Goal: Complete application form

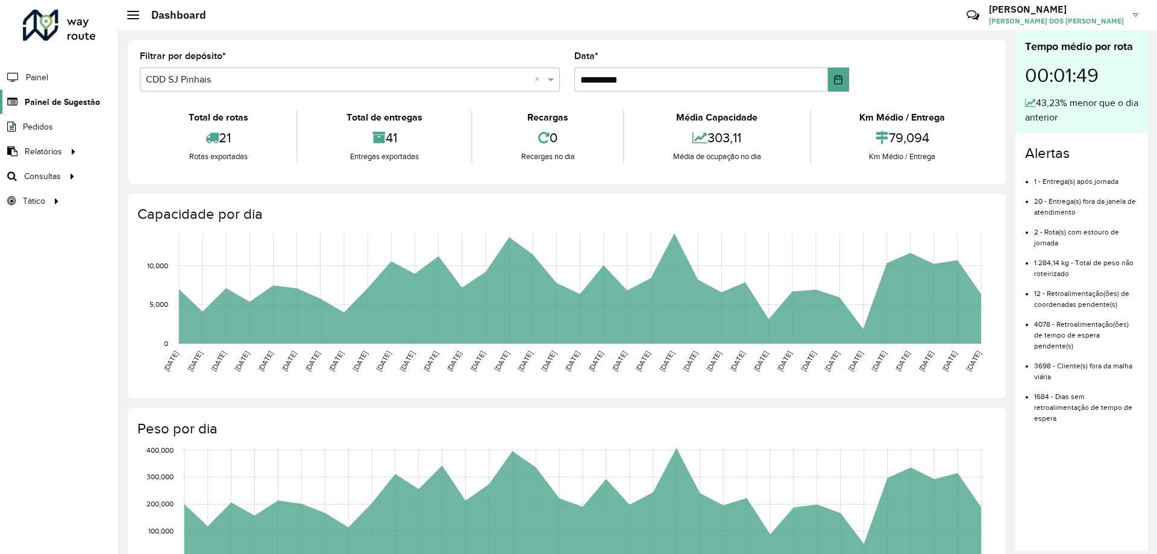
click at [54, 100] on span "Painel de Sugestão" at bounding box center [62, 102] width 75 height 13
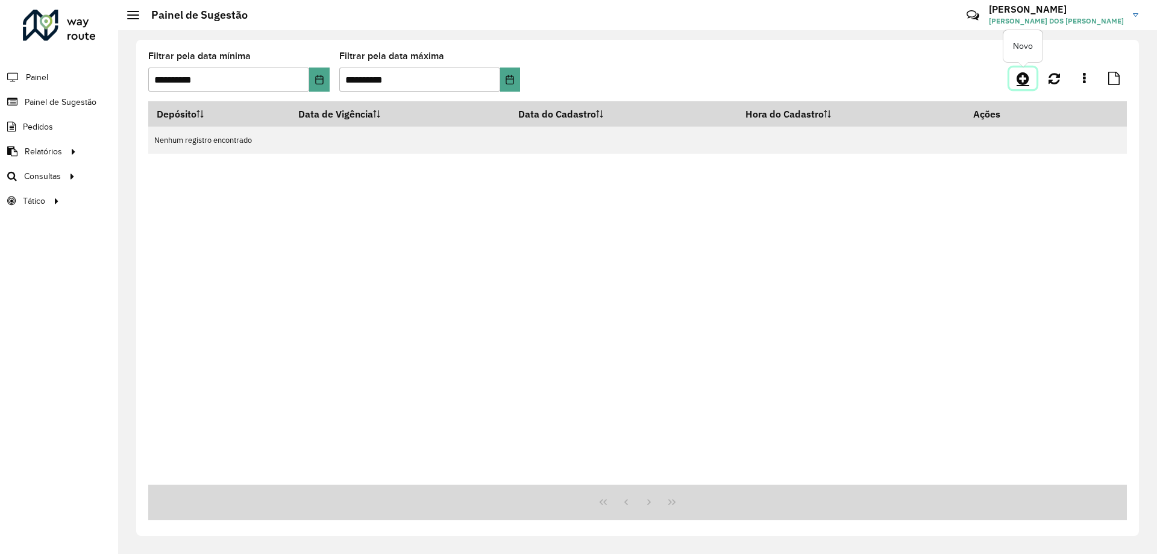
click at [1028, 75] on icon at bounding box center [1023, 78] width 13 height 14
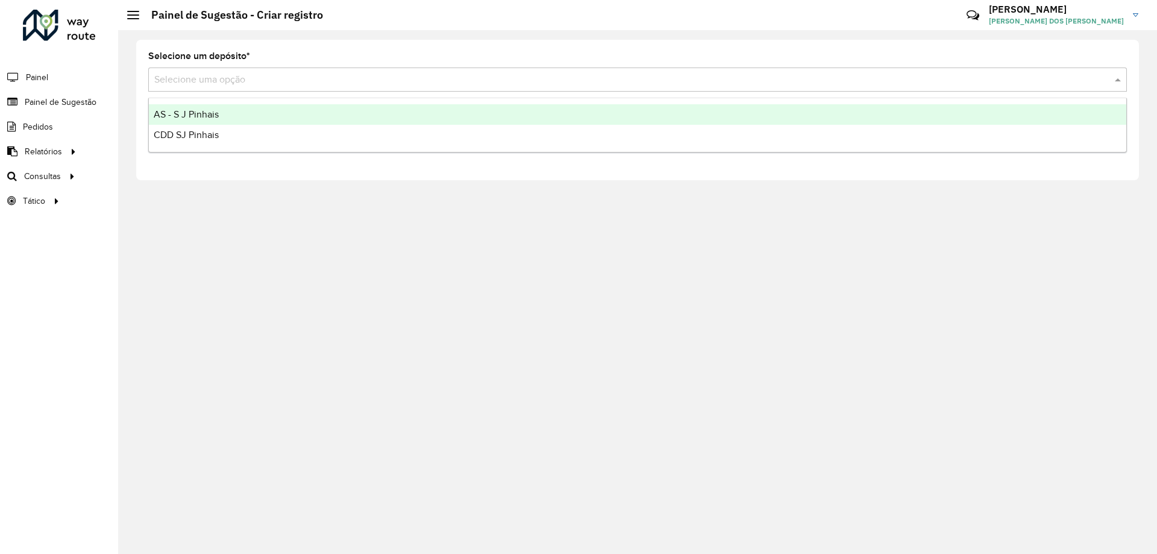
click at [259, 69] on div "Selecione uma opção" at bounding box center [637, 80] width 979 height 24
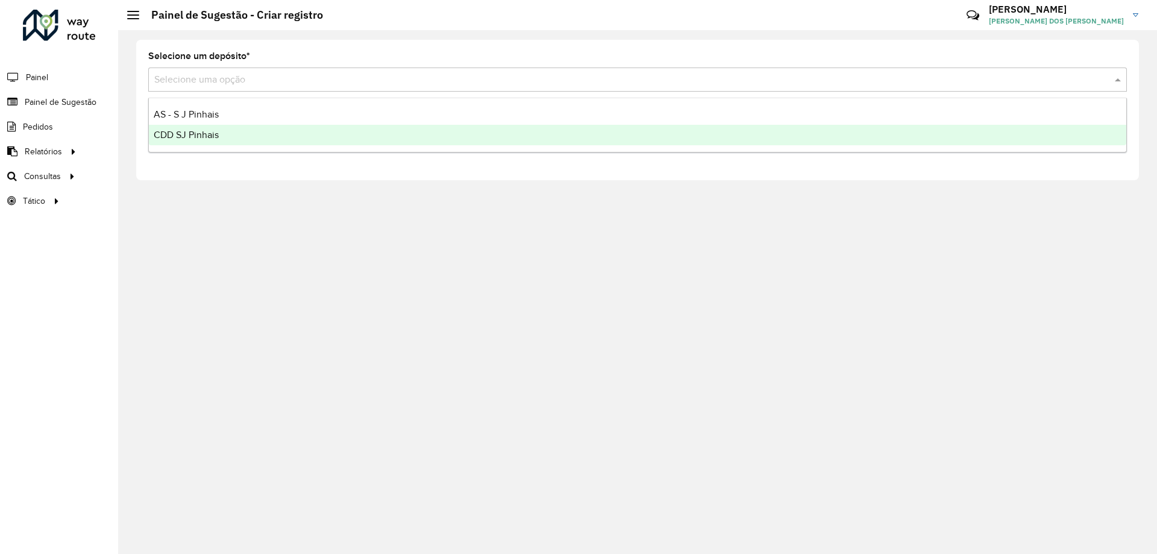
click at [225, 131] on div "CDD SJ Pinhais" at bounding box center [638, 135] width 978 height 20
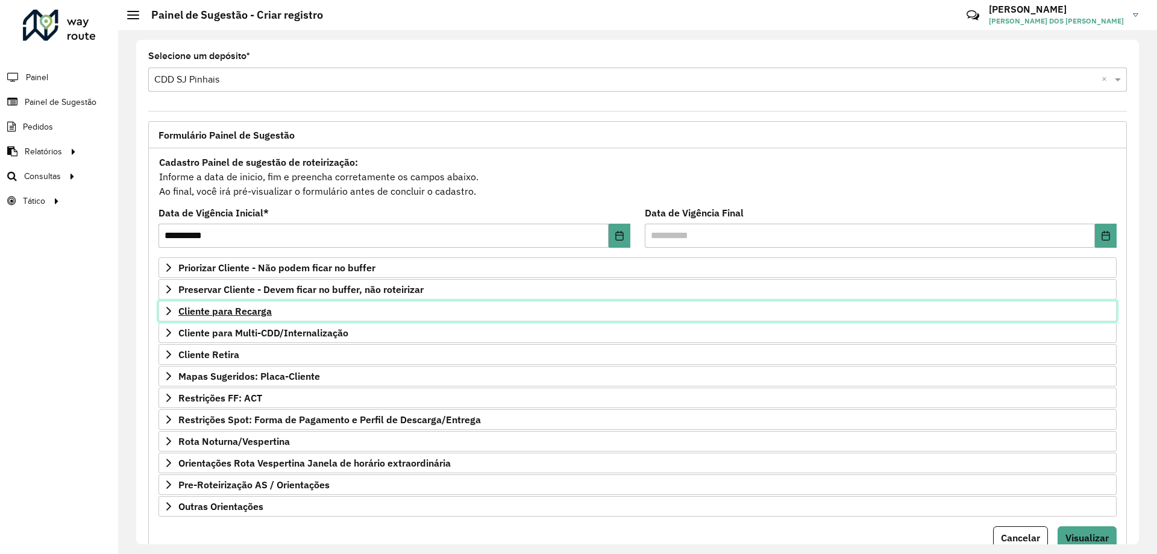
click at [233, 319] on link "Cliente para Recarga" at bounding box center [638, 311] width 958 height 20
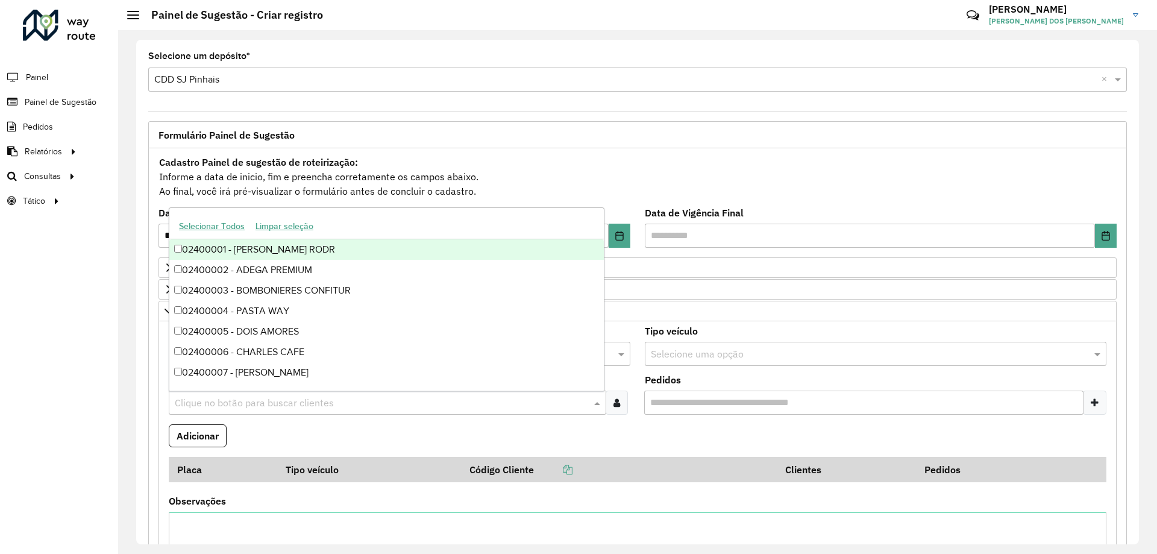
click at [239, 405] on input "text" at bounding box center [381, 403] width 419 height 14
type input "*"
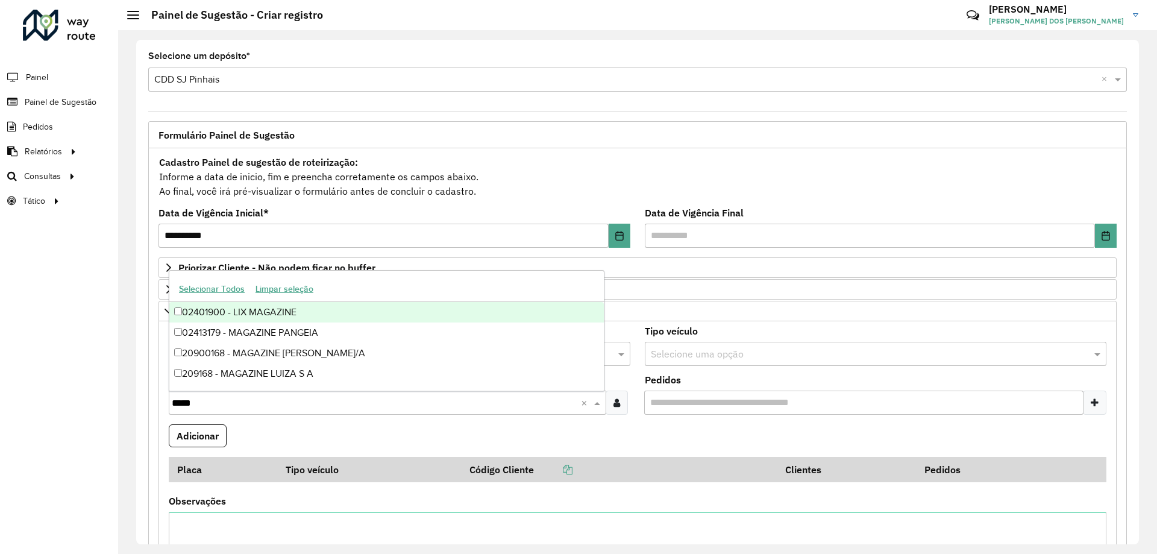
type input "******"
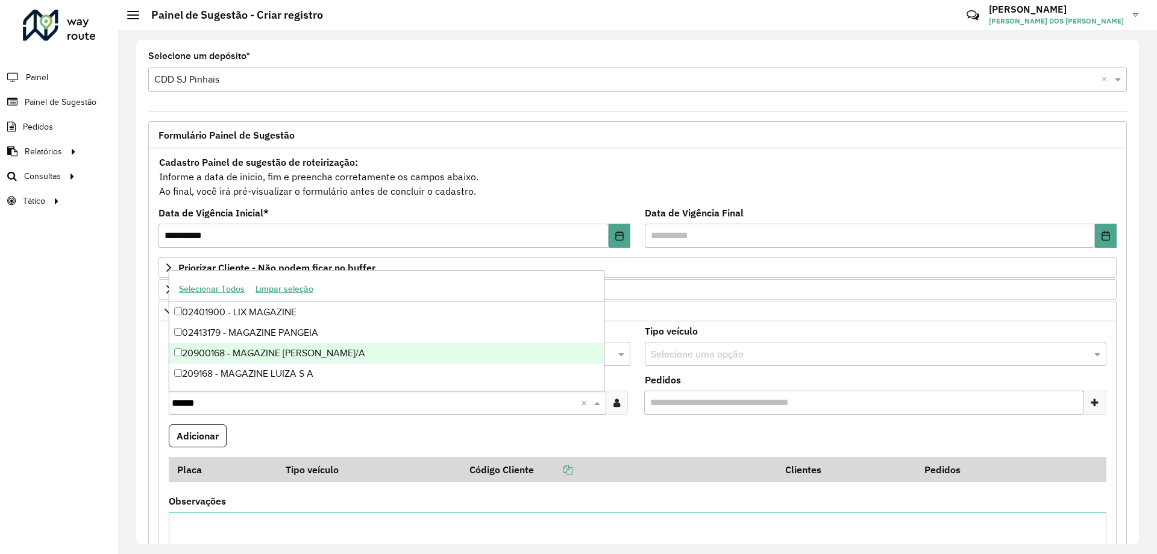
drag, startPoint x: 291, startPoint y: 375, endPoint x: 296, endPoint y: 359, distance: 17.6
click at [296, 359] on div "02401900 - LIX MAGAZINE 02413179 - MAGAZINE PANGEIA 20900168 - MAGAZINE [PERSON…" at bounding box center [386, 343] width 435 height 82
click at [296, 359] on div "20900168 - MAGAZINE [PERSON_NAME]/A" at bounding box center [386, 353] width 435 height 20
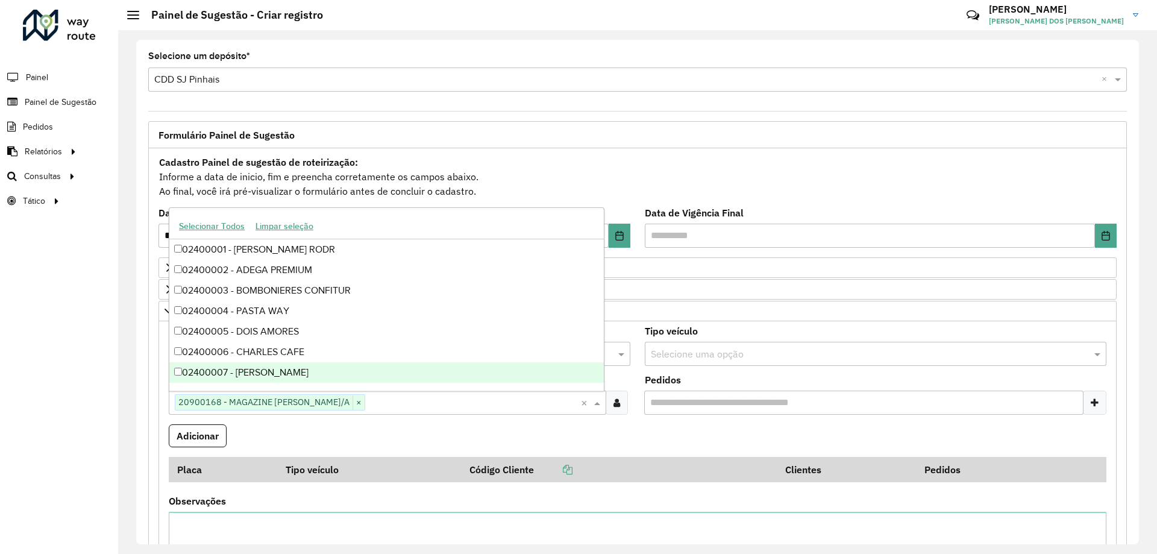
click at [283, 432] on formly-field "Adicionar" at bounding box center [638, 440] width 952 height 33
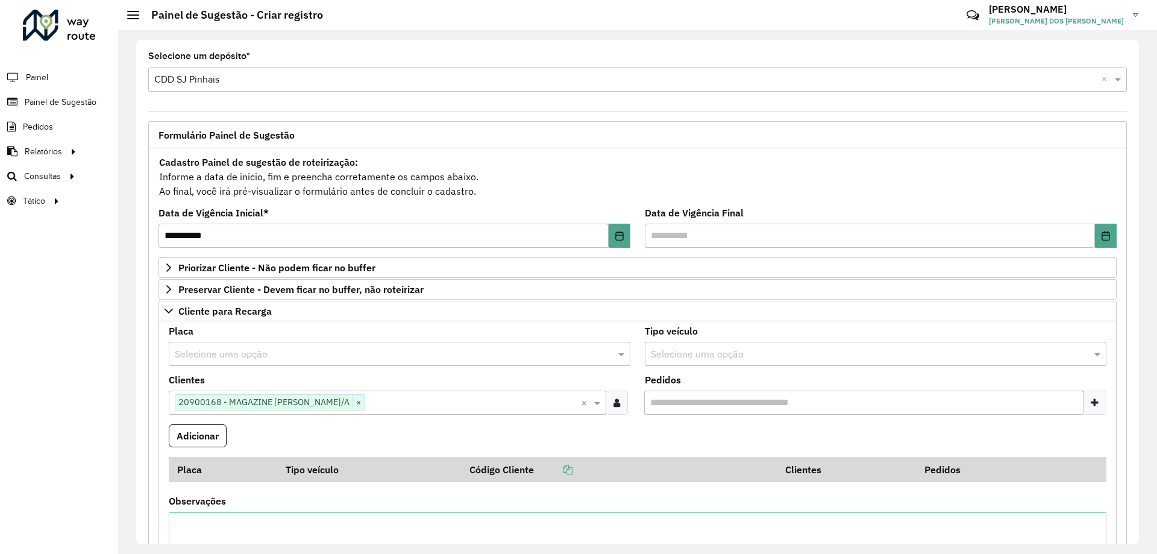
click at [268, 356] on input "text" at bounding box center [387, 354] width 425 height 14
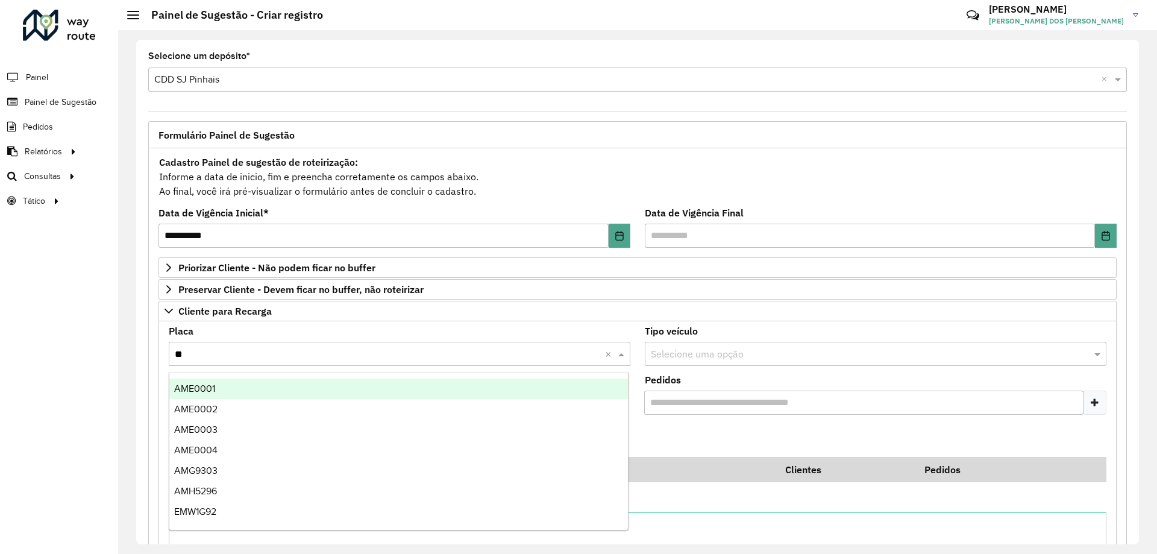
type input "***"
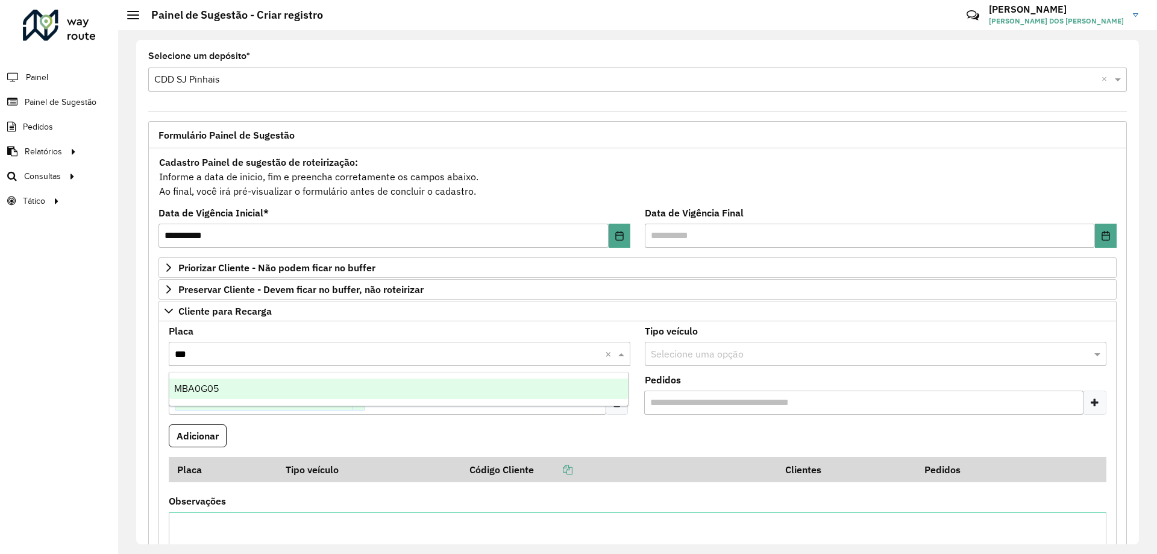
click at [308, 385] on div "MBA0G05" at bounding box center [398, 388] width 459 height 20
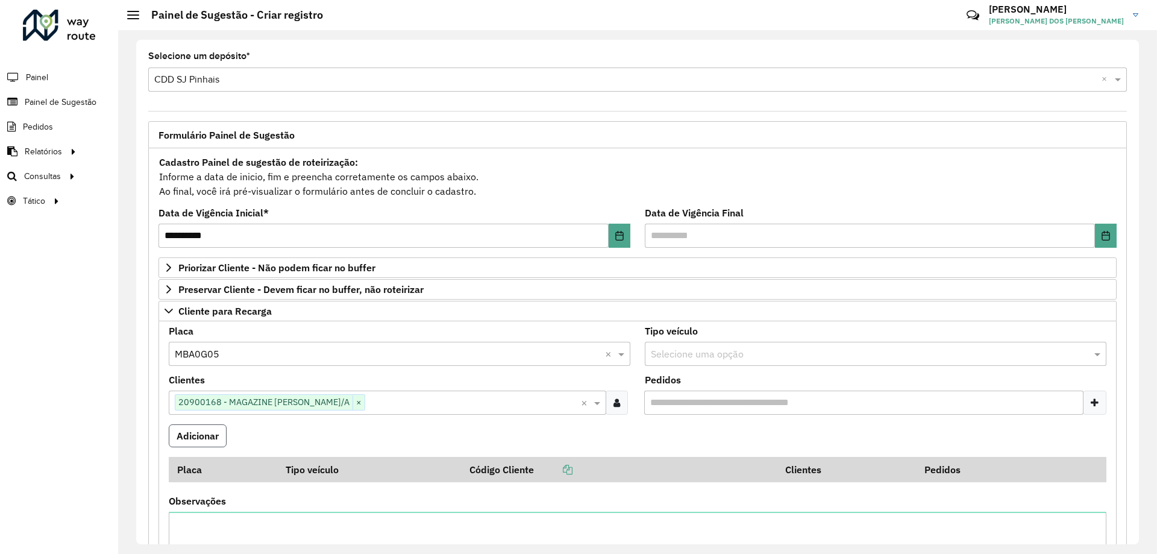
click at [194, 441] on button "Adicionar" at bounding box center [198, 435] width 58 height 23
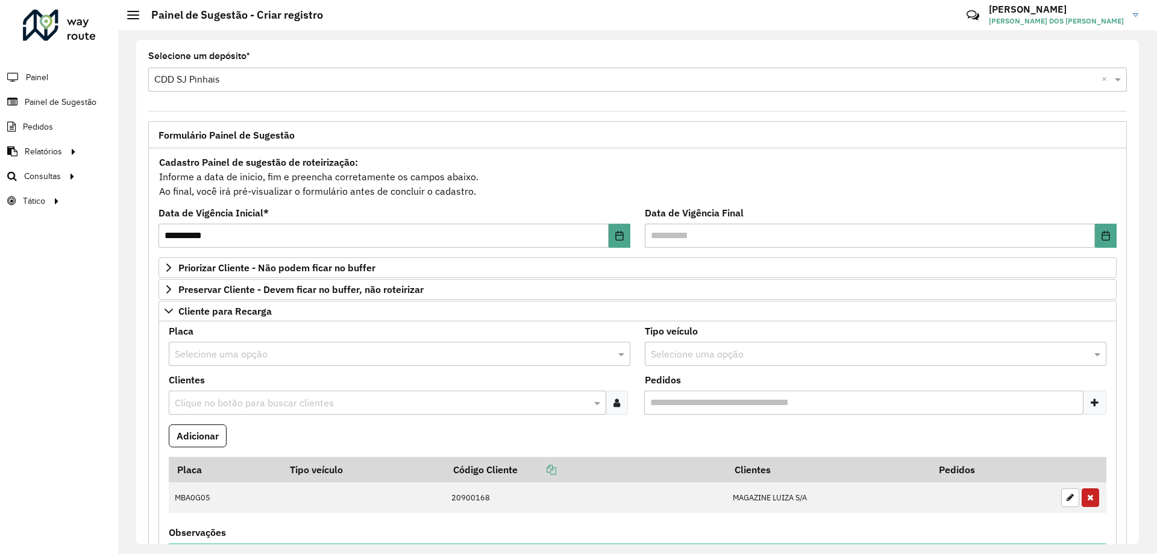
click at [288, 440] on formly-field "Adicionar" at bounding box center [638, 440] width 952 height 33
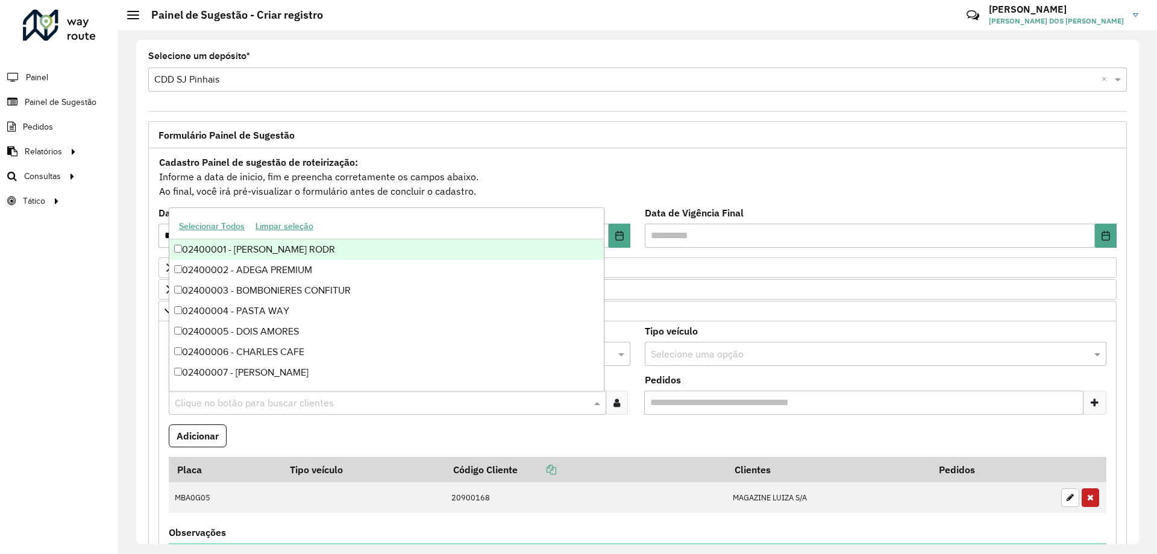
click at [270, 407] on input "text" at bounding box center [381, 403] width 419 height 14
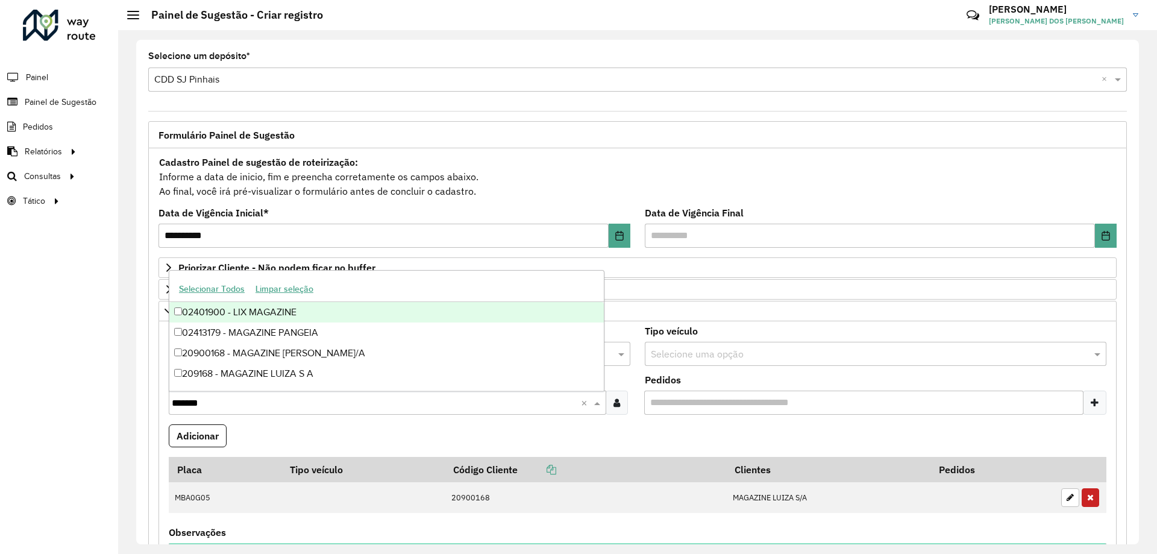
type input "********"
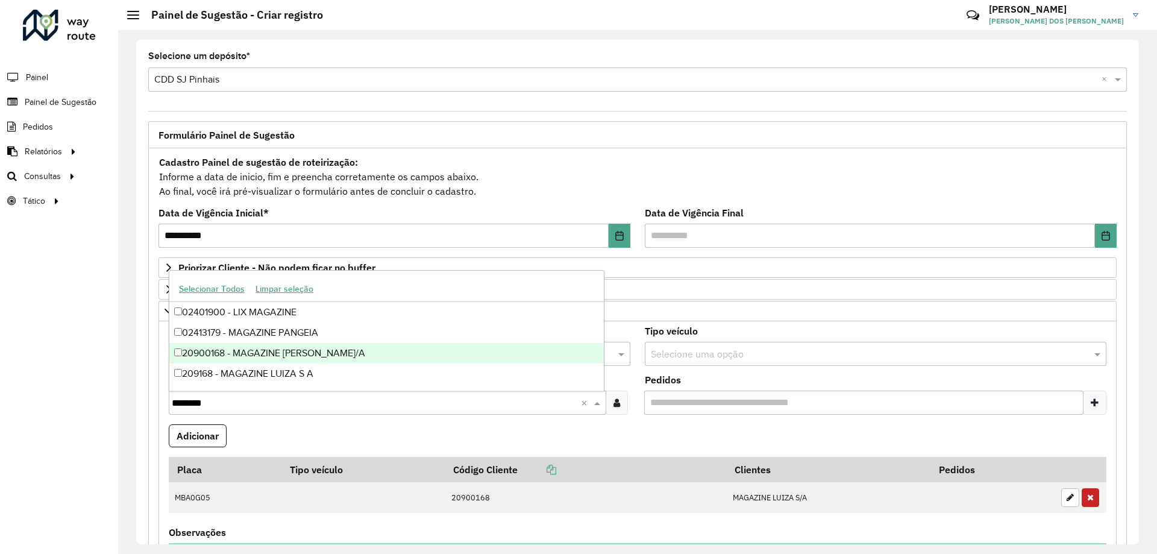
click at [283, 350] on div "20900168 - MAGAZINE [PERSON_NAME]/A" at bounding box center [386, 353] width 435 height 20
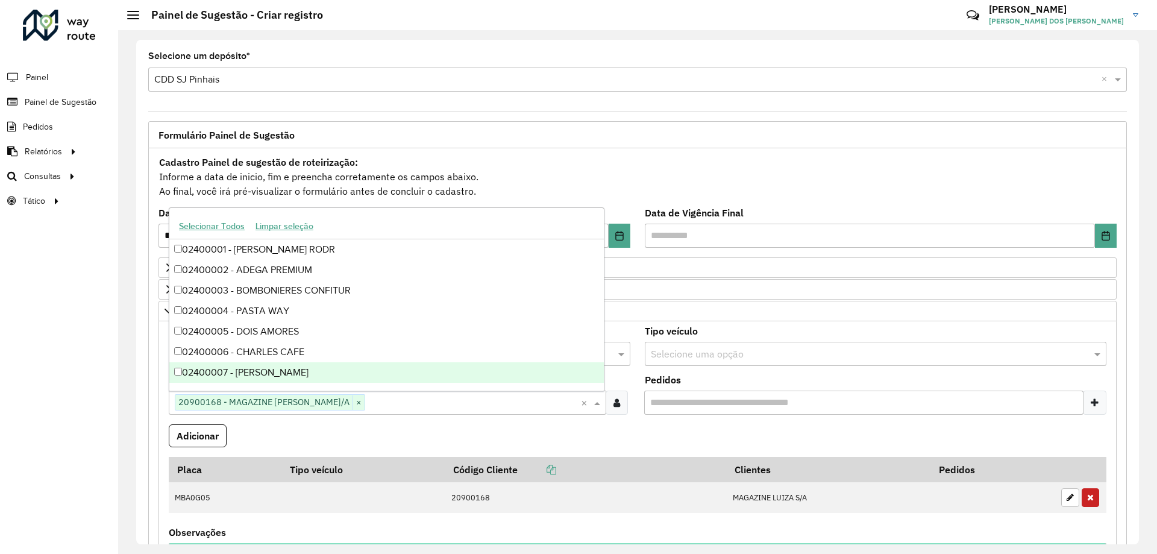
click at [303, 441] on formly-field "Adicionar" at bounding box center [638, 440] width 952 height 33
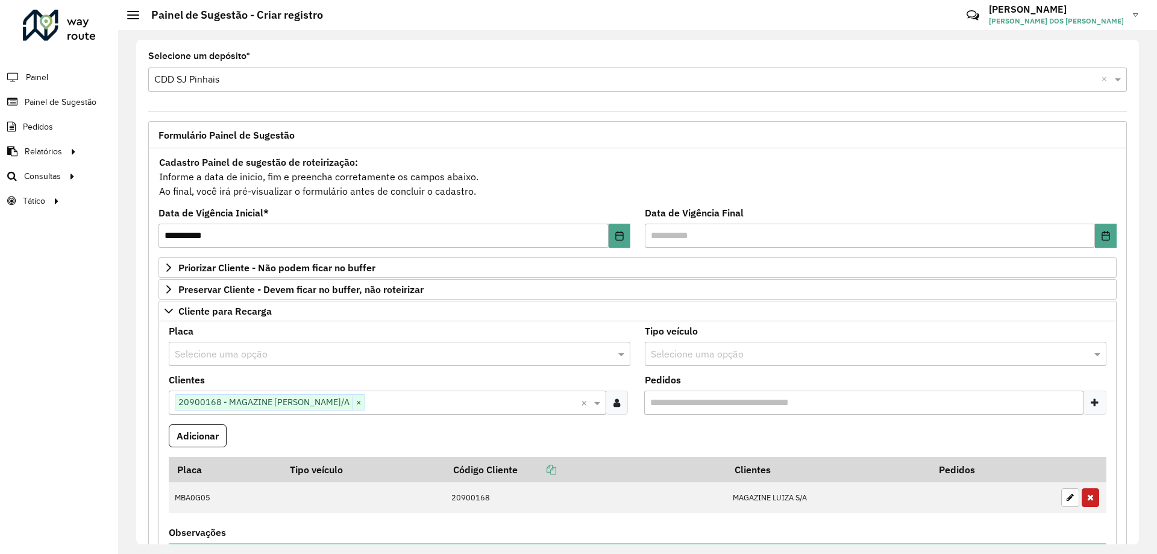
click at [271, 357] on input "text" at bounding box center [387, 354] width 425 height 14
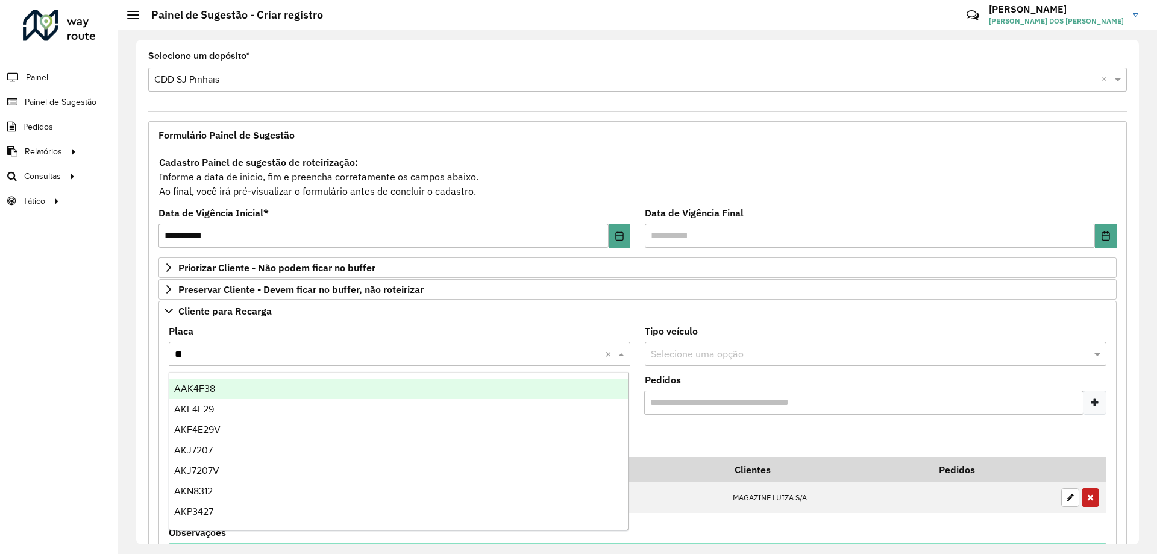
type input "***"
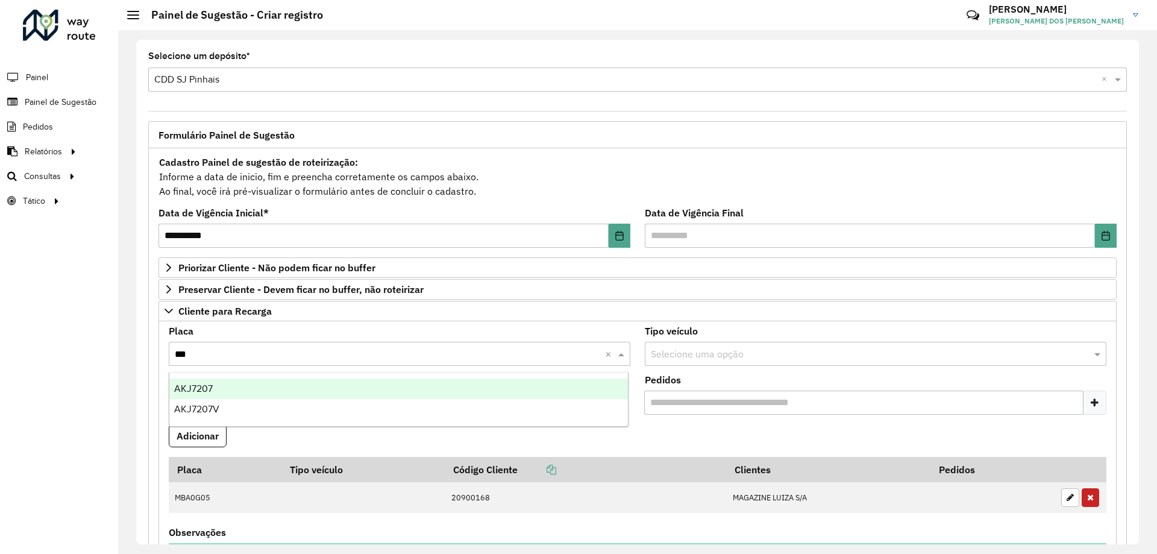
click at [276, 389] on div "AKJ7207" at bounding box center [398, 388] width 459 height 20
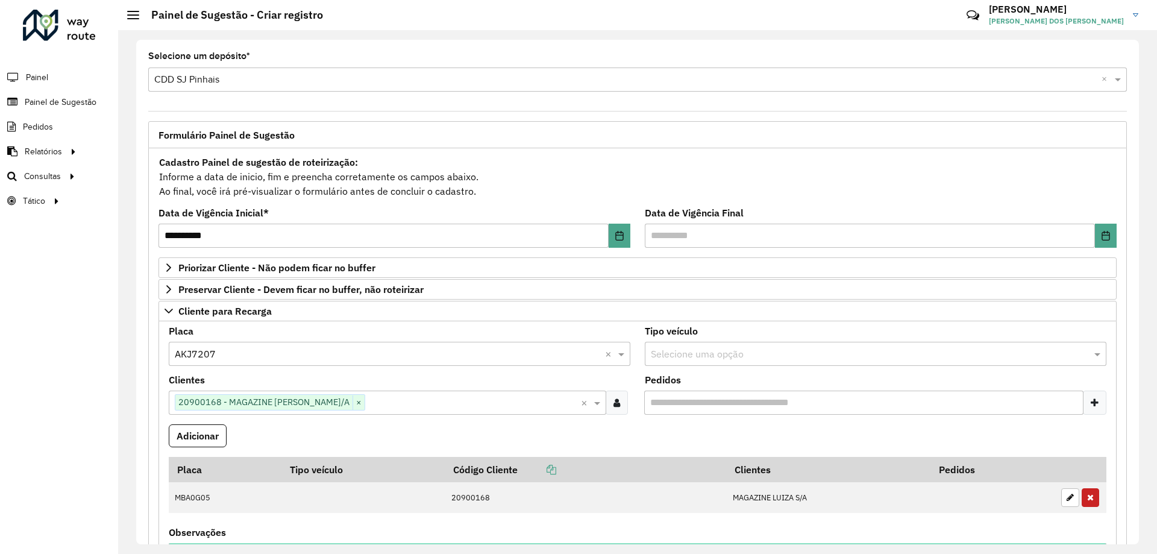
click at [277, 430] on formly-field "Adicionar" at bounding box center [638, 440] width 952 height 33
click at [212, 430] on button "Adicionar" at bounding box center [198, 435] width 58 height 23
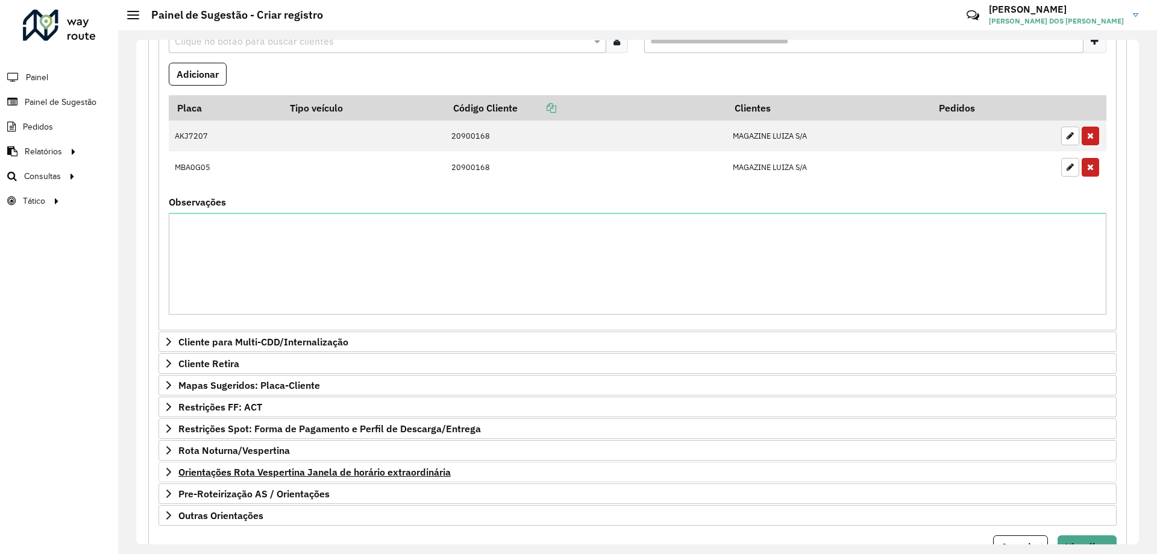
scroll to position [418, 0]
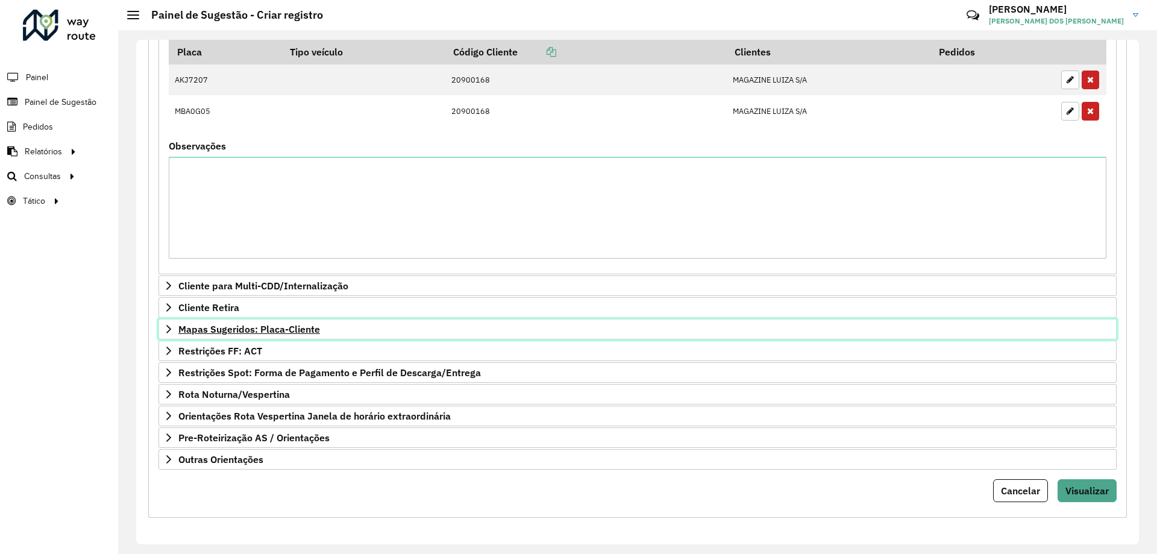
click at [174, 333] on link "Mapas Sugeridos: Placa-Cliente" at bounding box center [638, 329] width 958 height 20
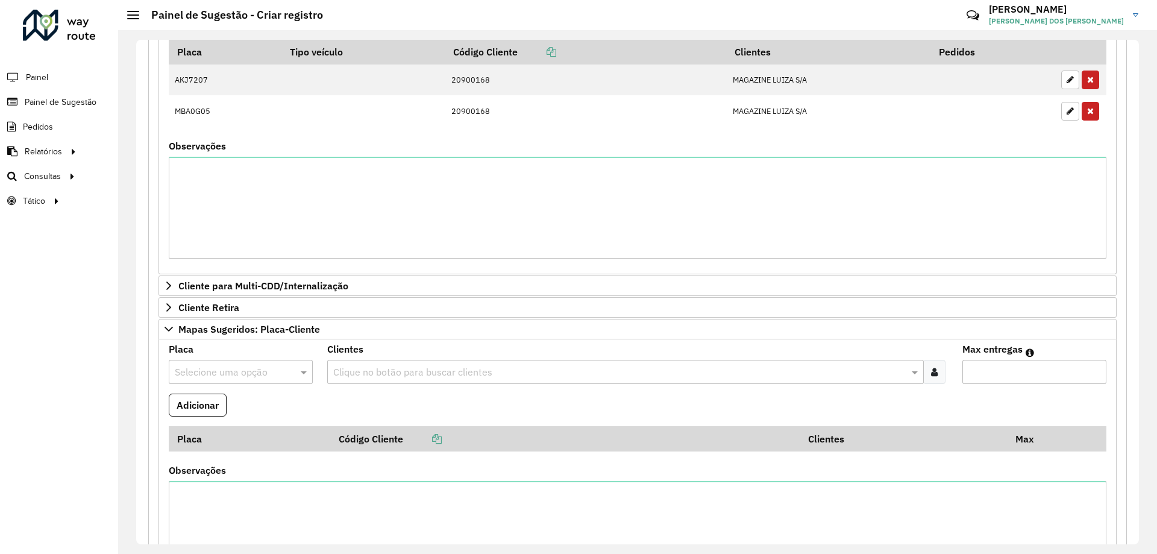
click at [236, 363] on div "Selecione uma opção" at bounding box center [241, 372] width 144 height 24
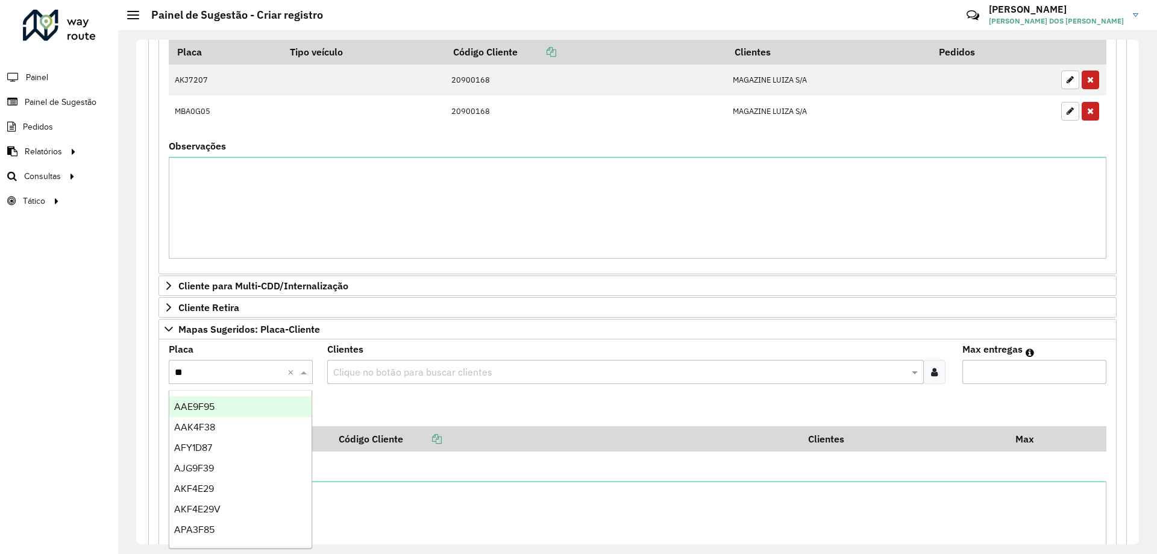
type input "***"
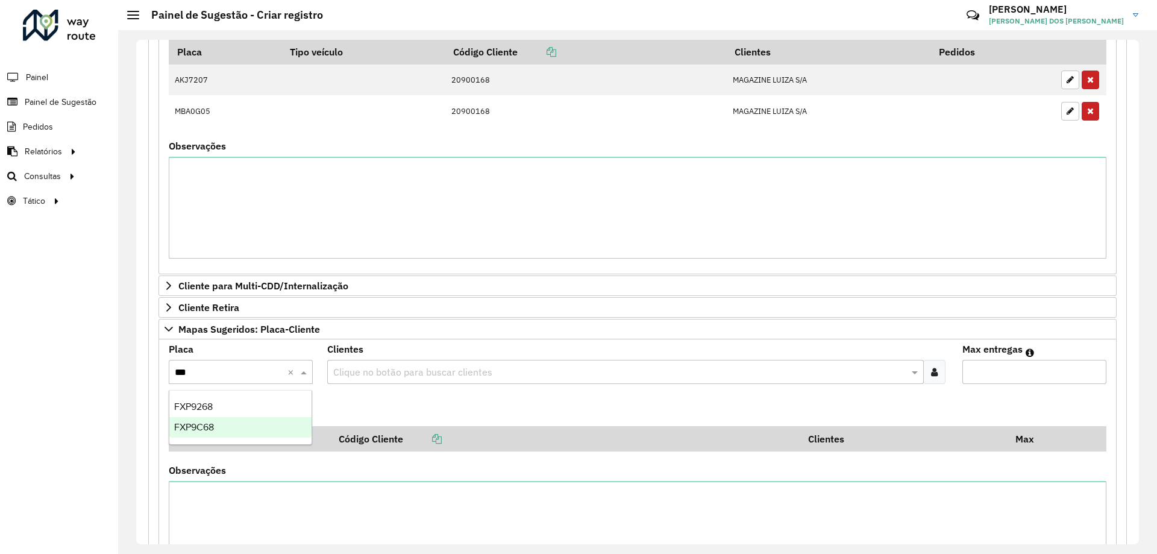
click at [250, 425] on div "FXP9C68" at bounding box center [240, 427] width 142 height 20
click at [331, 410] on formly-field "Adicionar" at bounding box center [638, 410] width 952 height 33
click at [377, 377] on input "text" at bounding box center [619, 372] width 578 height 14
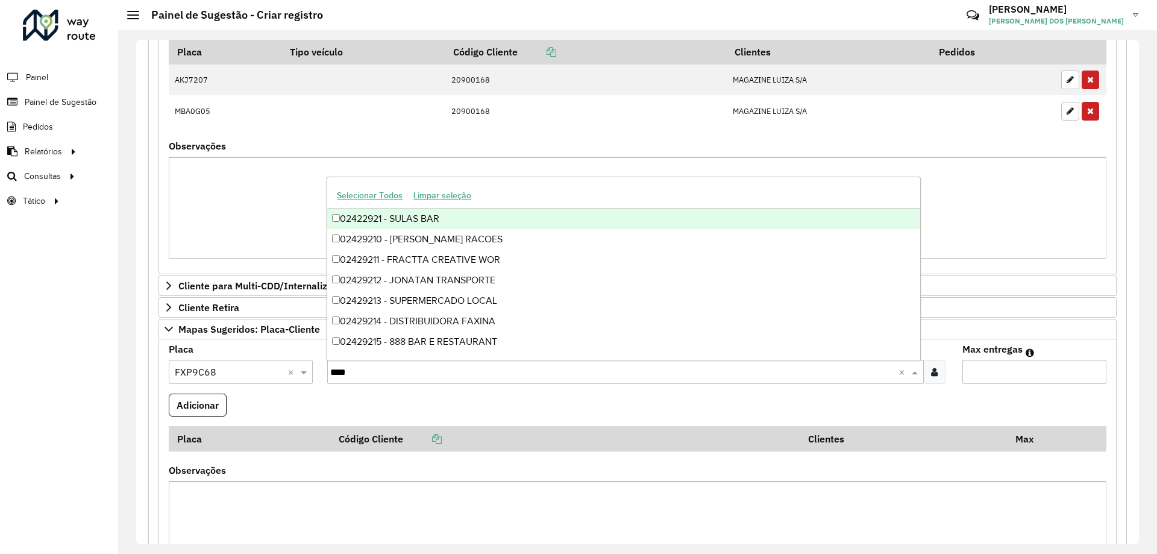
type input "*****"
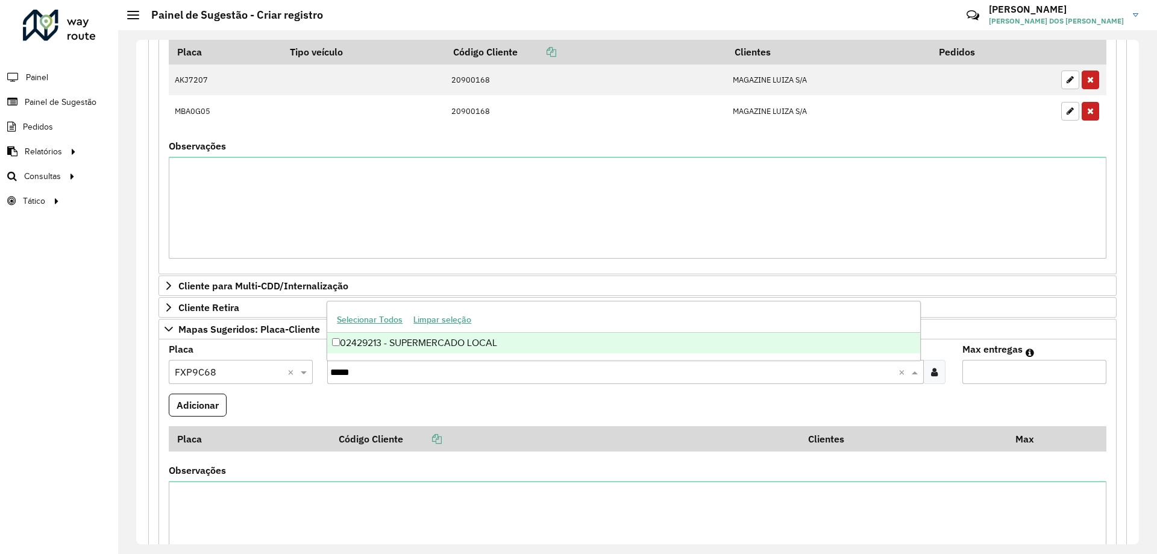
click at [433, 344] on div "02429213 - SUPERMERCADO LOCAL" at bounding box center [623, 343] width 592 height 20
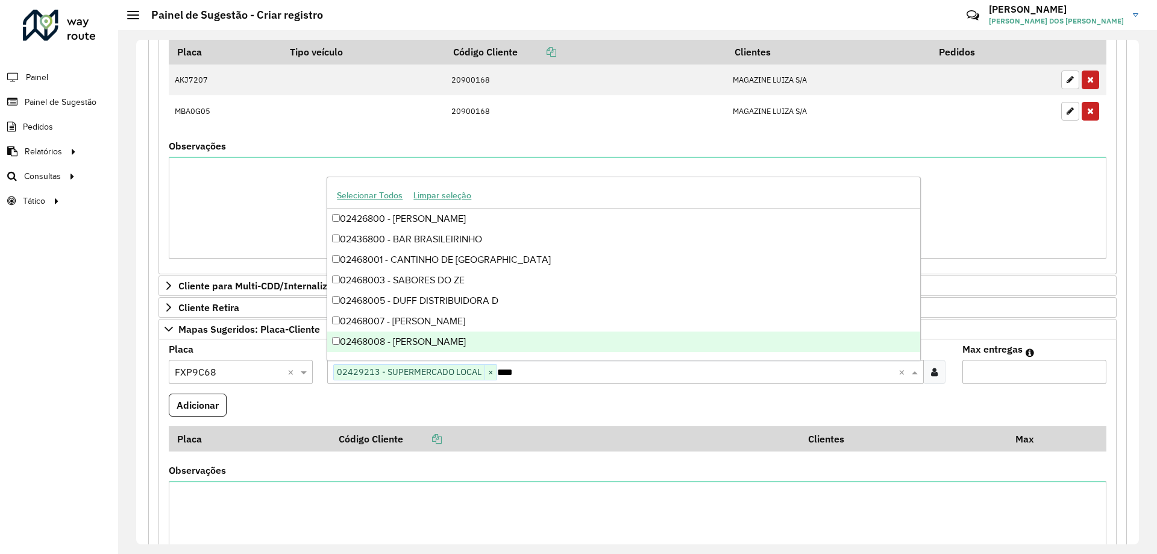
type input "*****"
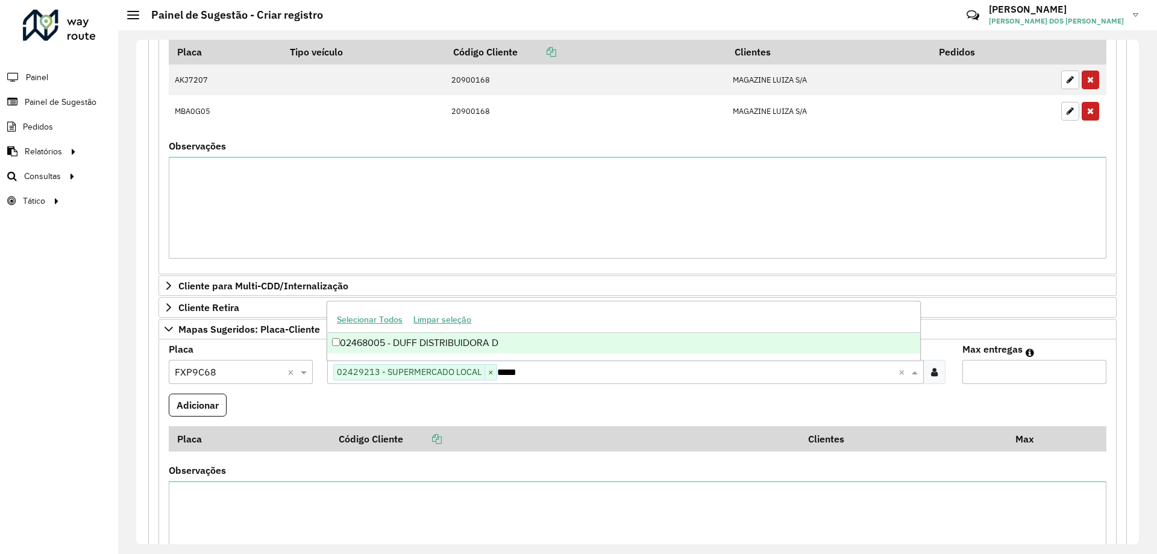
click at [433, 344] on div "02468005 - DUFF DISTRIBUIDORA D" at bounding box center [623, 343] width 592 height 20
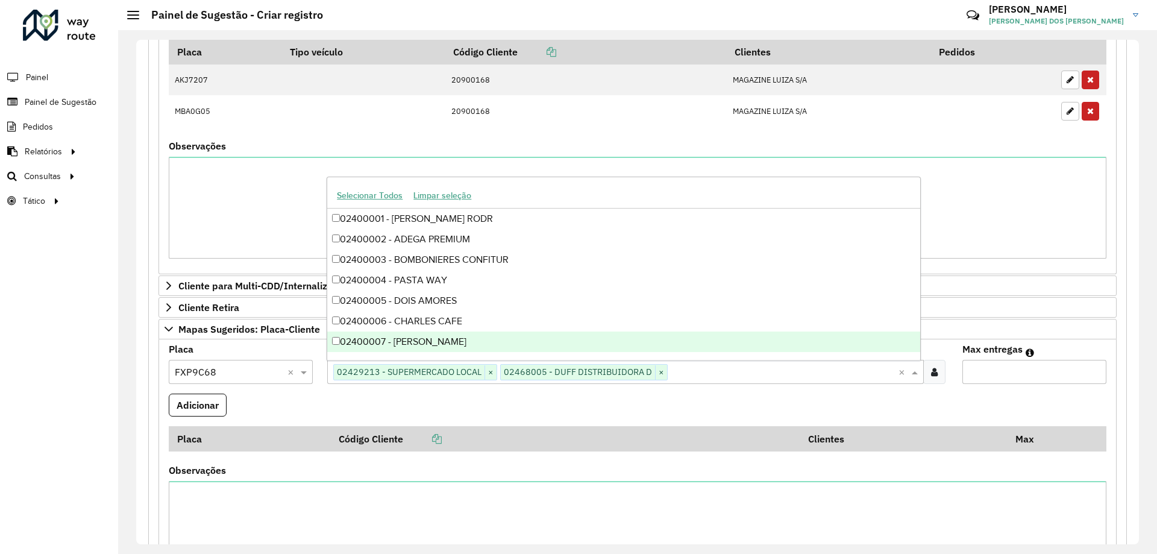
click at [556, 410] on formly-field "Adicionar" at bounding box center [638, 410] width 952 height 33
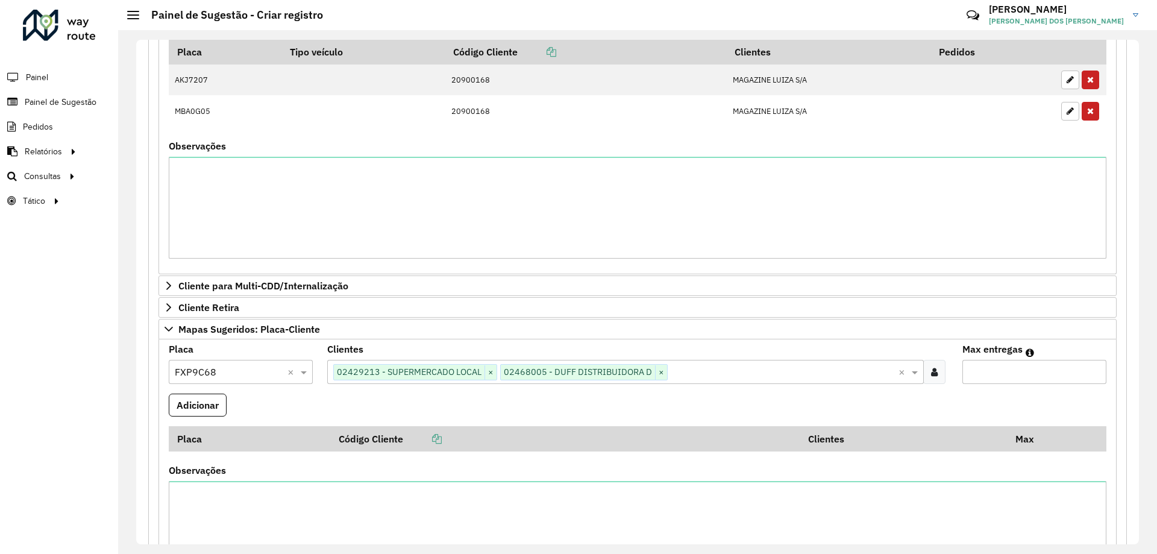
click at [974, 376] on input "Max entregas" at bounding box center [1034, 372] width 144 height 24
type input "*"
click at [206, 406] on button "Adicionar" at bounding box center [198, 405] width 58 height 23
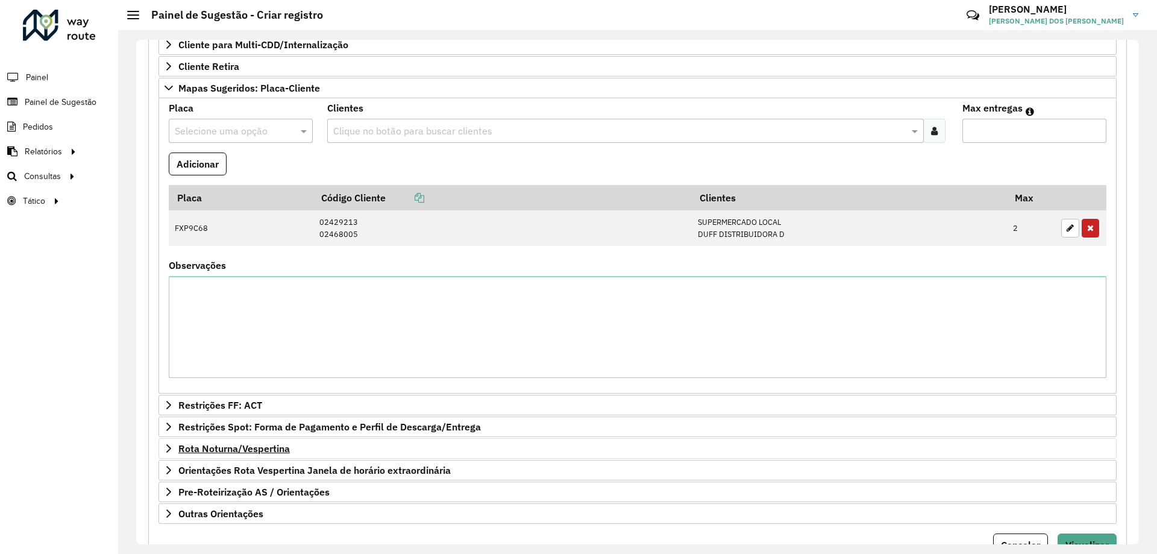
scroll to position [713, 0]
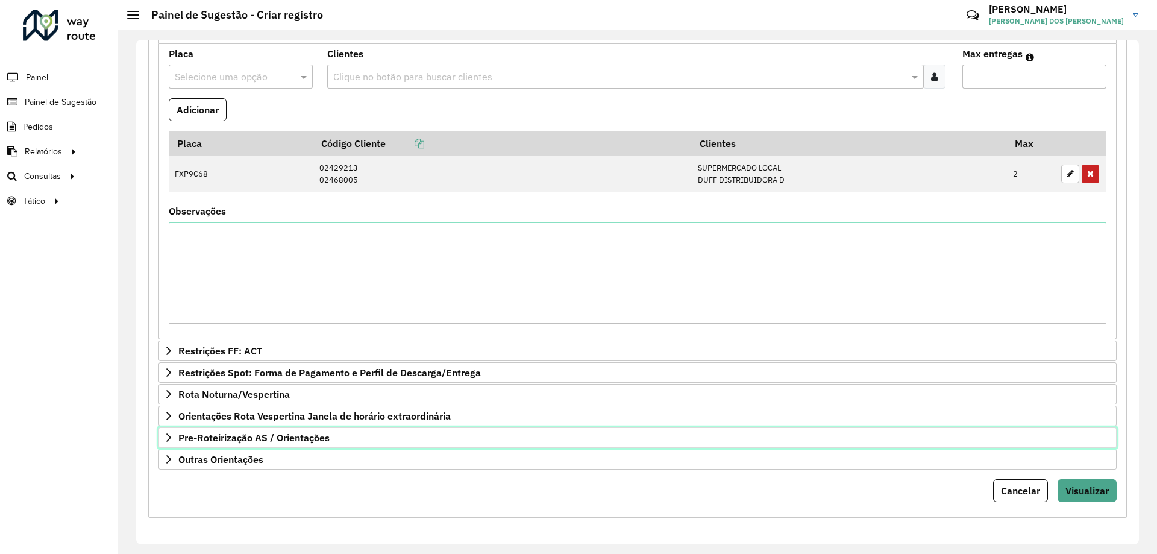
click at [175, 430] on link "Pre-Roteirização AS / Orientações" at bounding box center [638, 437] width 958 height 20
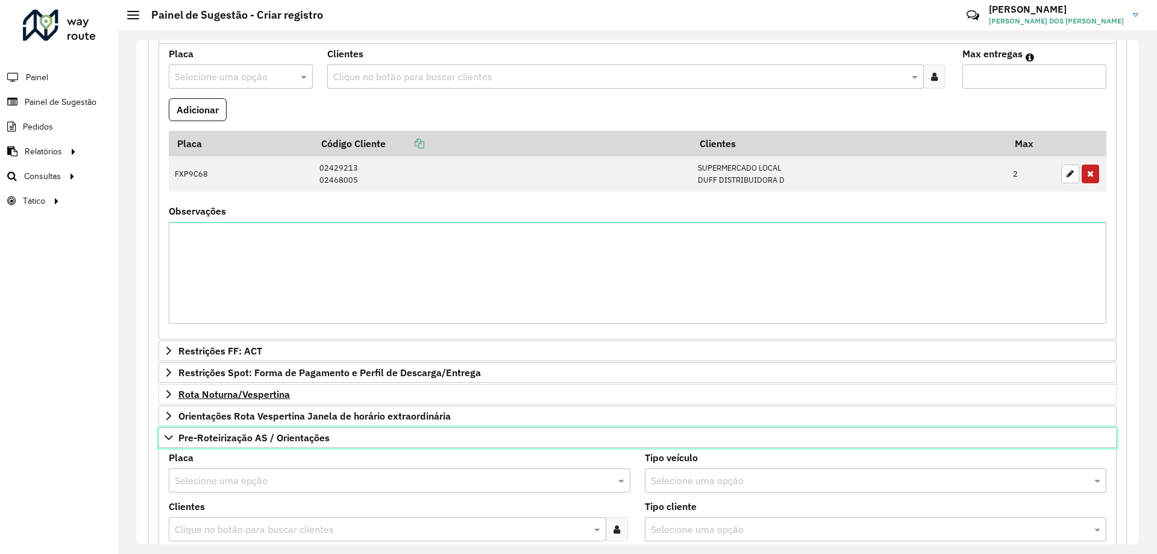
scroll to position [954, 0]
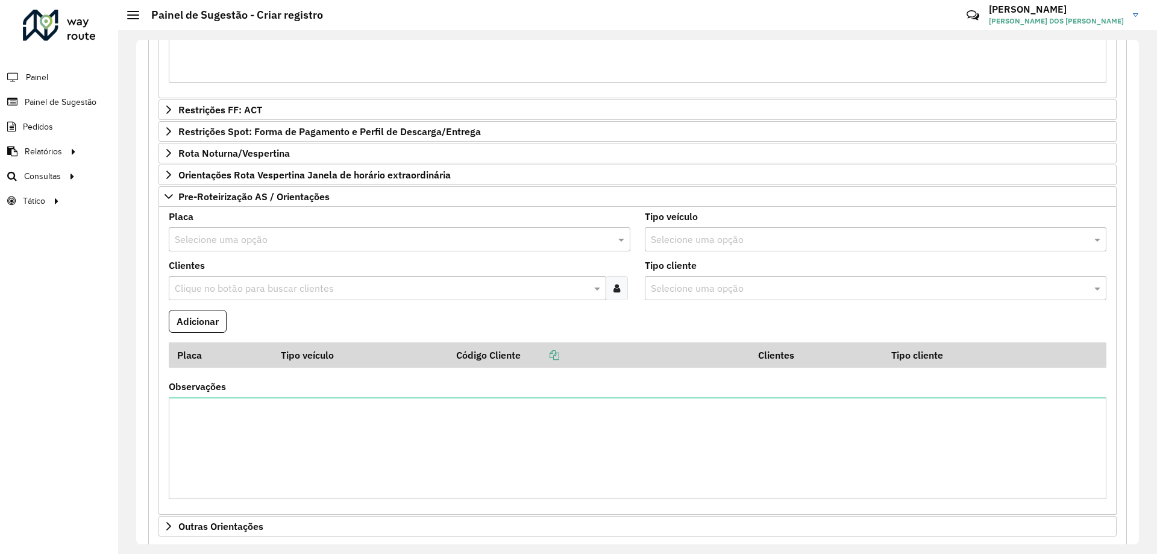
click at [239, 237] on input "text" at bounding box center [387, 240] width 425 height 14
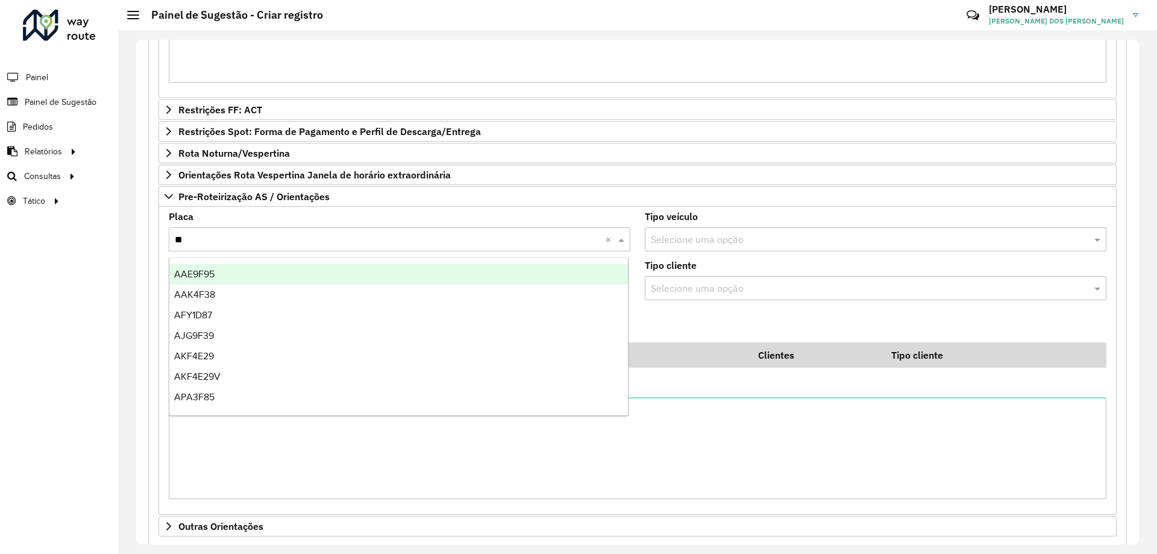
type input "***"
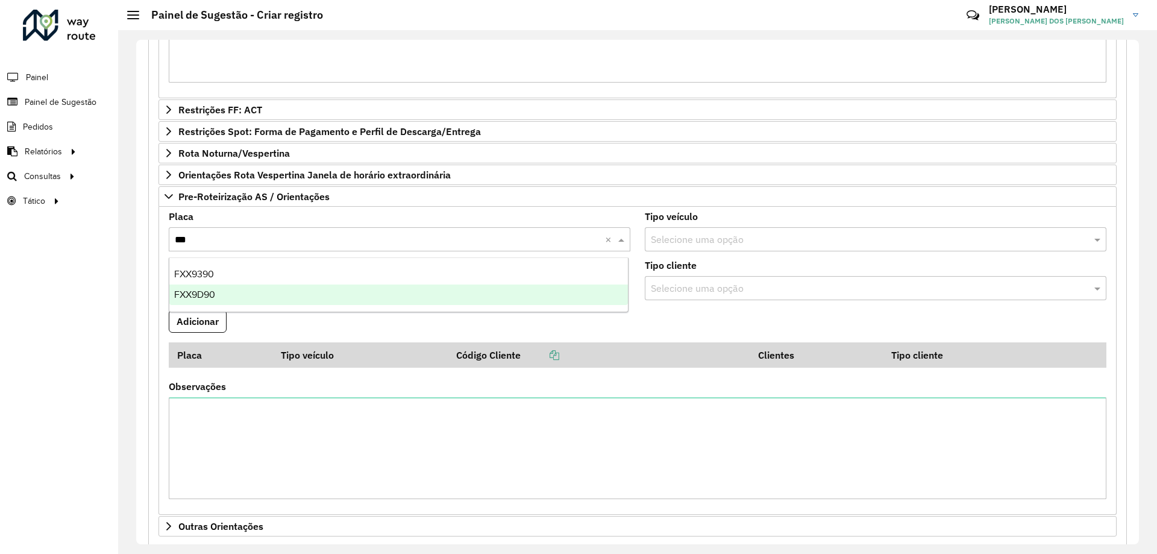
click at [246, 290] on div "FXX9D90" at bounding box center [398, 294] width 459 height 20
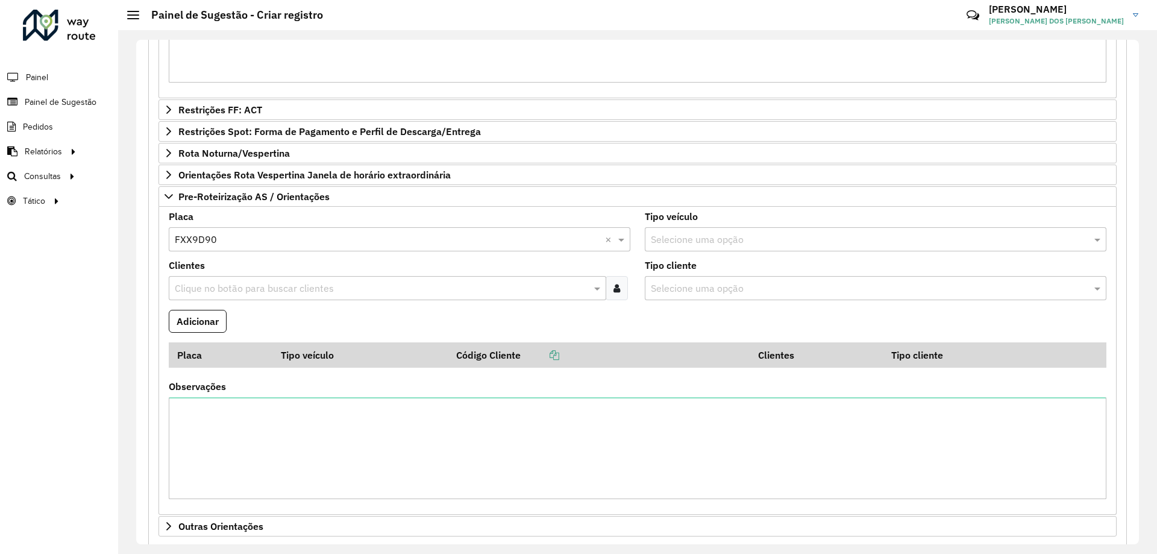
click at [254, 315] on formly-field "Adicionar" at bounding box center [638, 326] width 952 height 33
click at [236, 290] on input "text" at bounding box center [381, 288] width 419 height 14
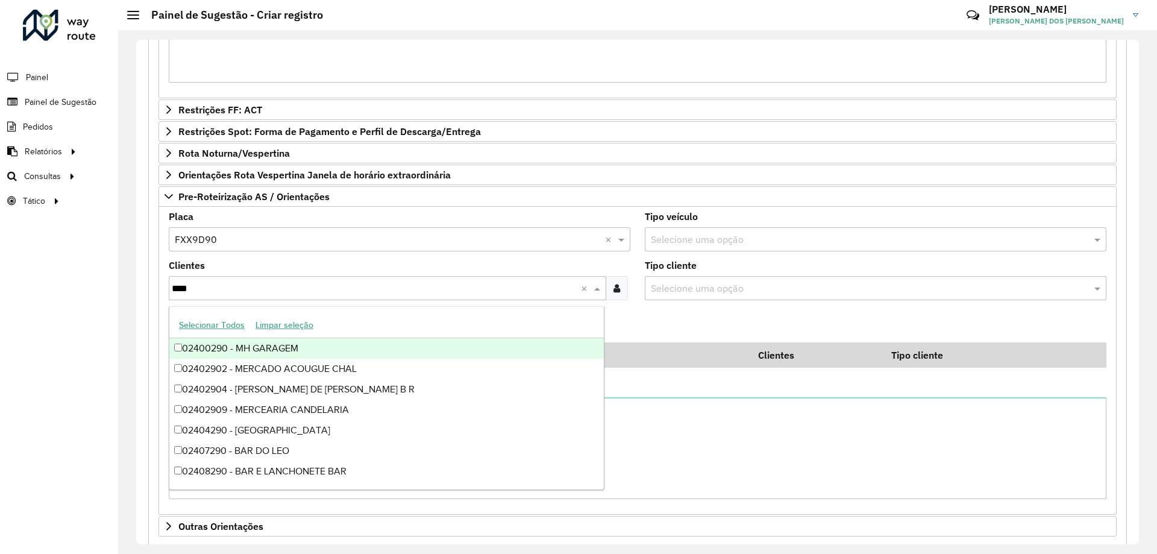
type input "*****"
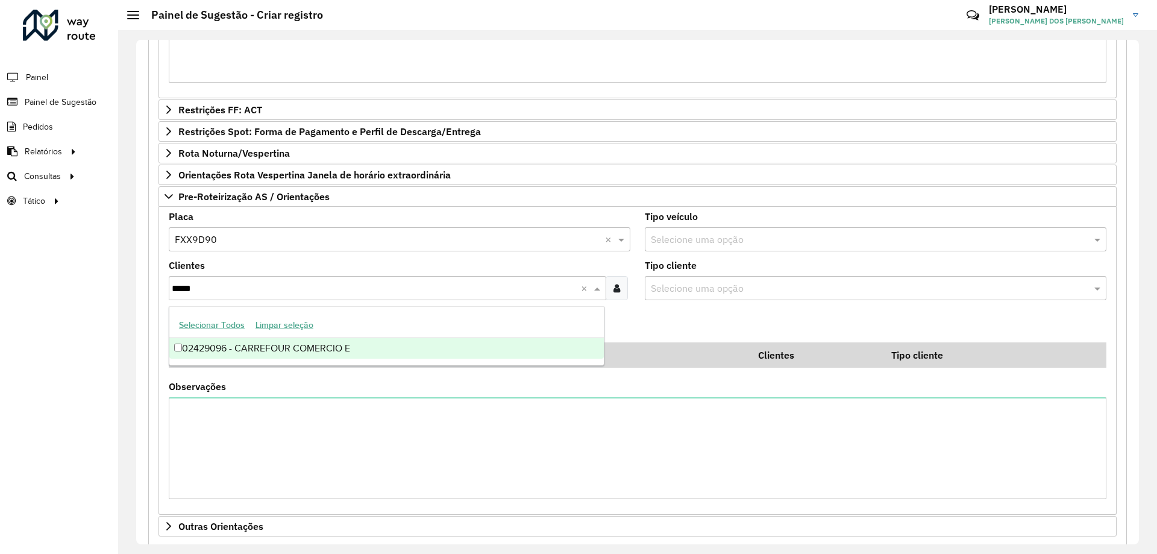
click at [276, 347] on div "02429096 - CARREFOUR COMERCIO E" at bounding box center [386, 348] width 435 height 20
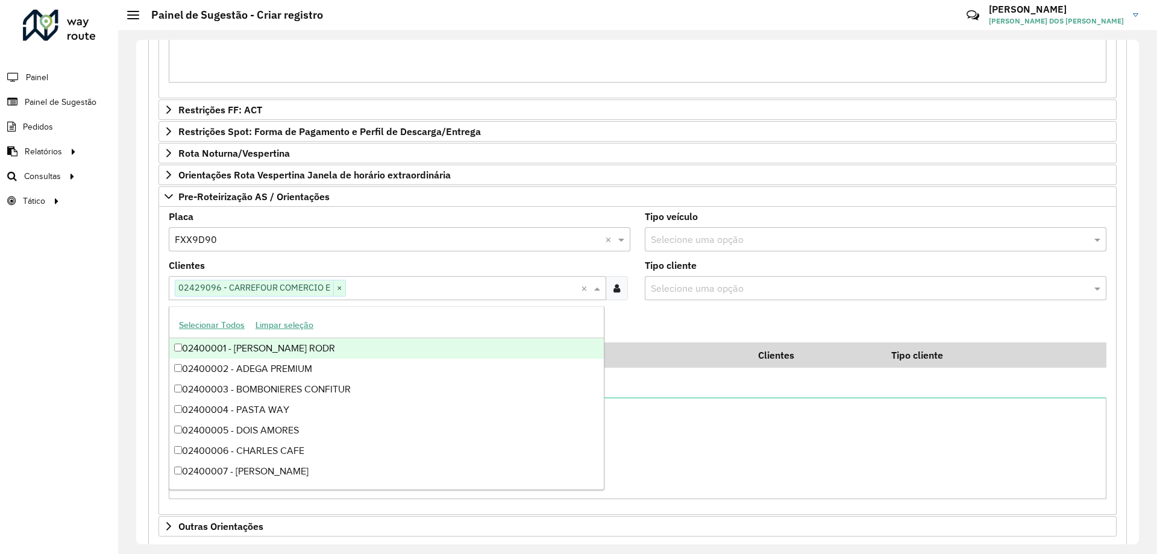
click at [700, 327] on formly-field "Adicionar" at bounding box center [638, 326] width 952 height 33
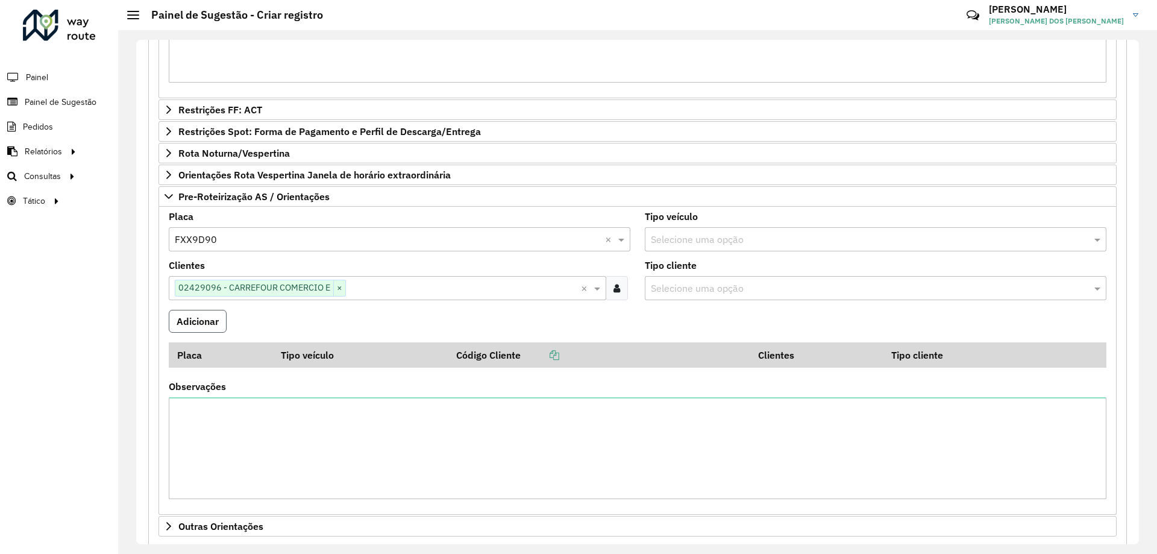
click at [199, 320] on button "Adicionar" at bounding box center [198, 321] width 58 height 23
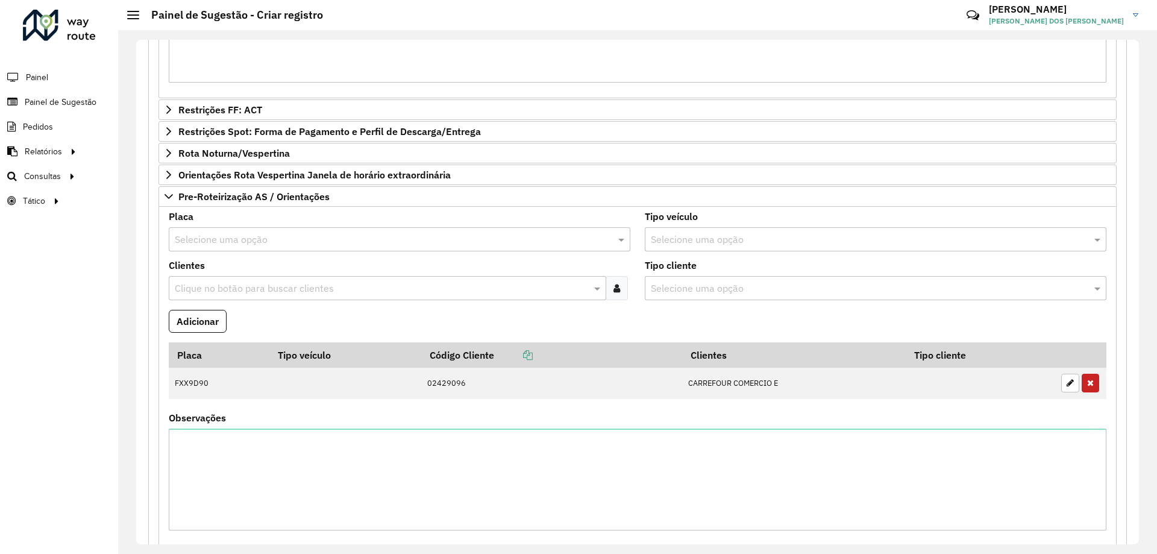
click at [221, 234] on input "text" at bounding box center [387, 240] width 425 height 14
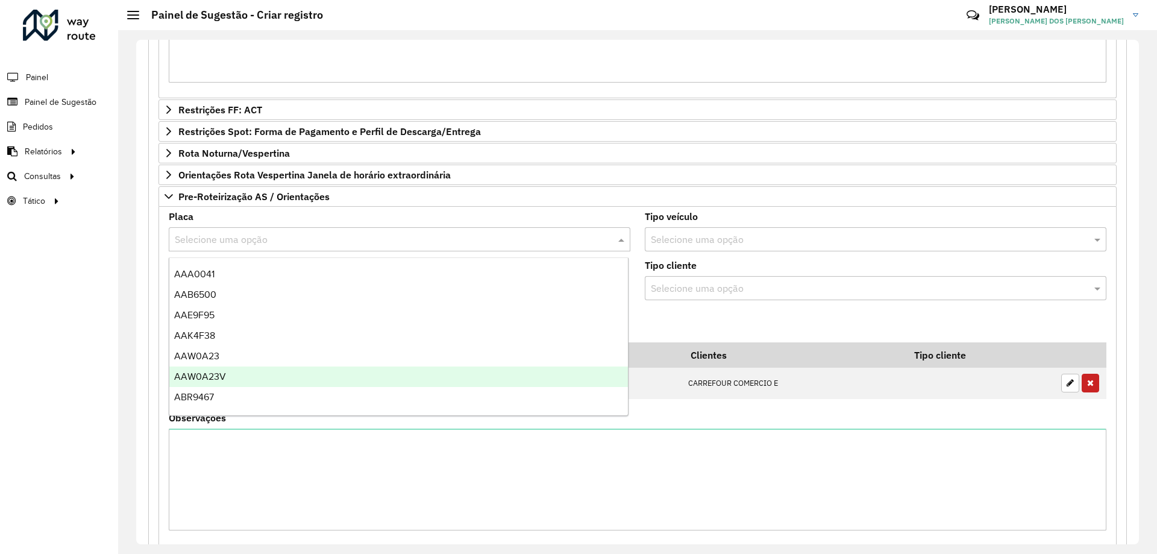
click at [717, 316] on formly-field "Adicionar" at bounding box center [638, 326] width 952 height 33
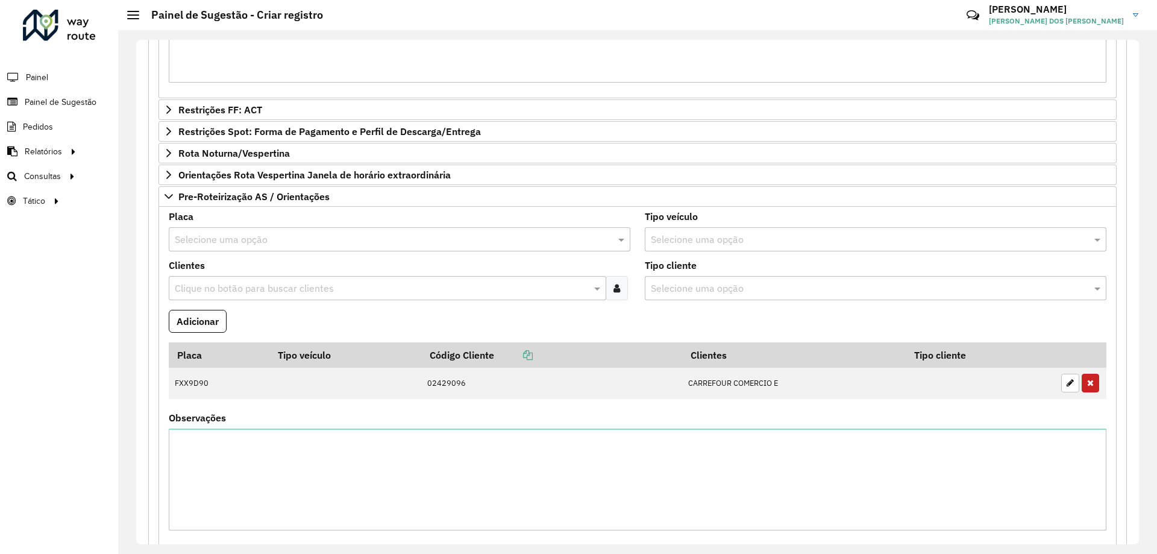
click at [212, 283] on input "text" at bounding box center [381, 288] width 419 height 14
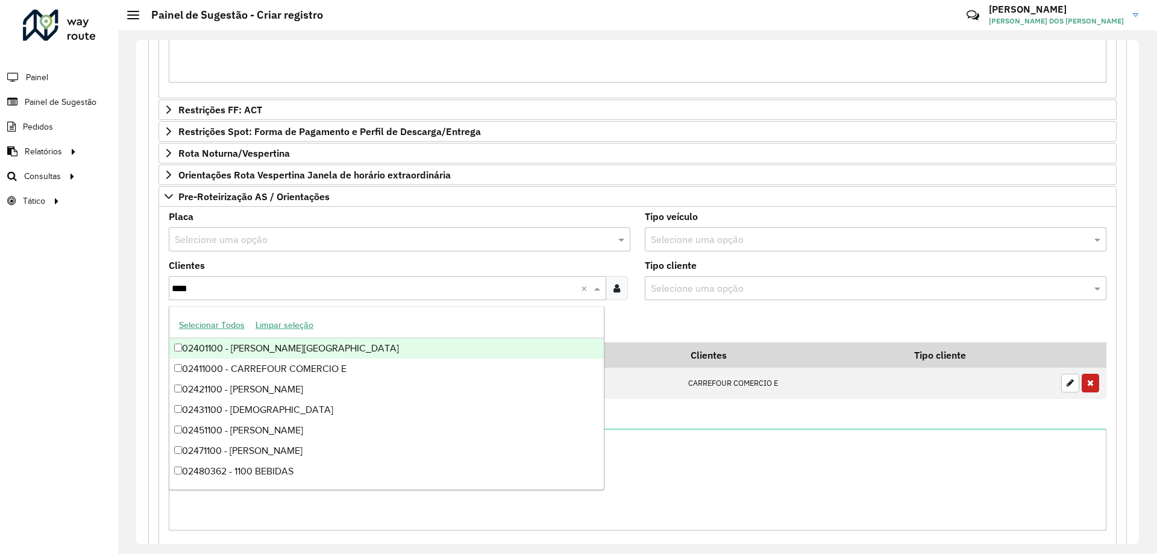
type input "*****"
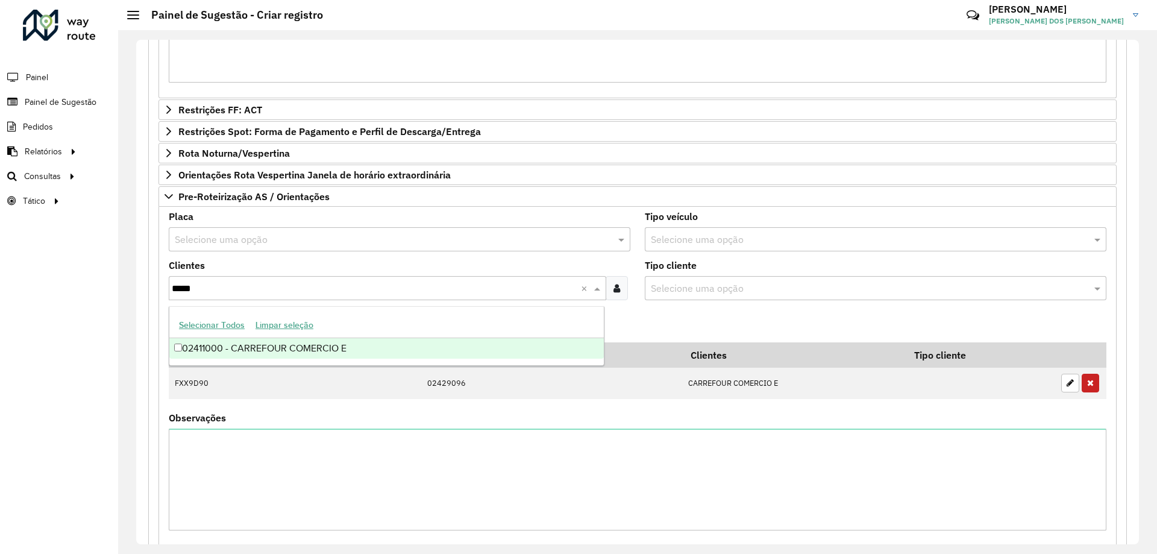
click at [321, 355] on div "02411000 - CARREFOUR COMERCIO E" at bounding box center [386, 348] width 435 height 20
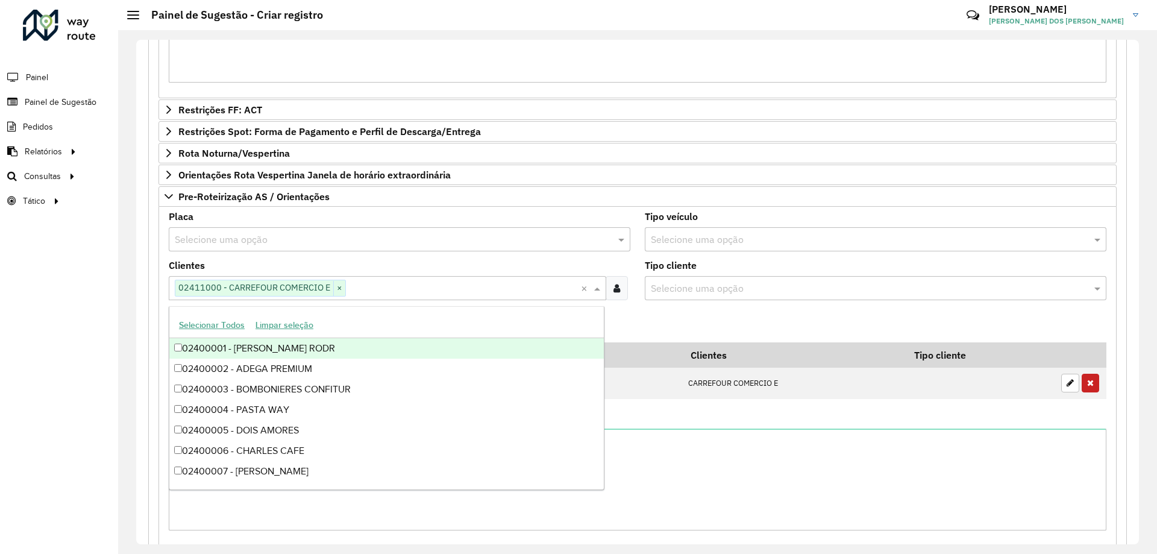
click at [678, 319] on formly-field "Adicionar" at bounding box center [638, 326] width 952 height 33
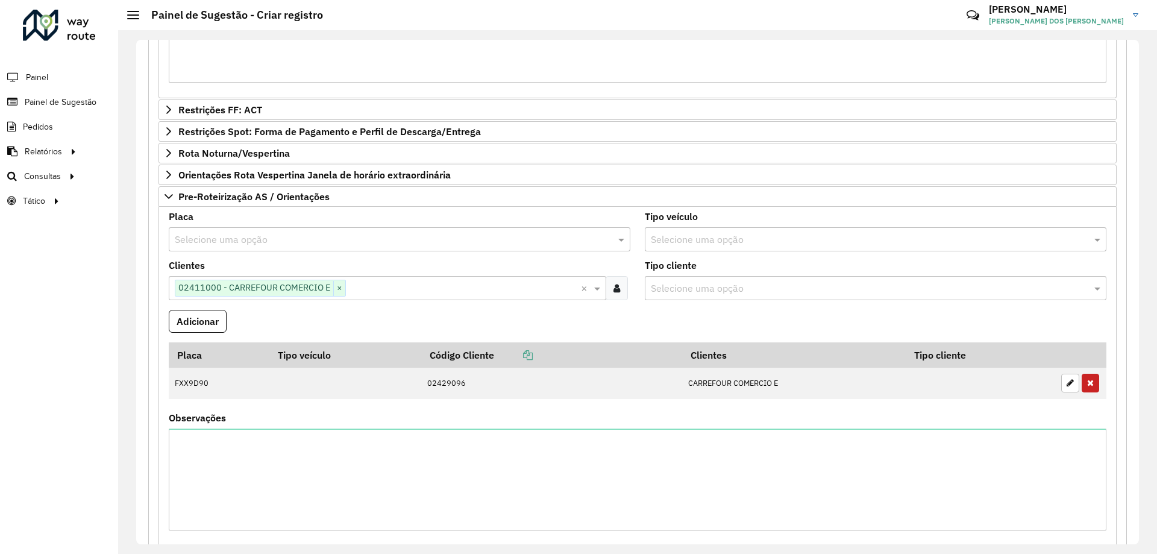
click at [215, 248] on div "Selecione uma opção" at bounding box center [400, 239] width 462 height 24
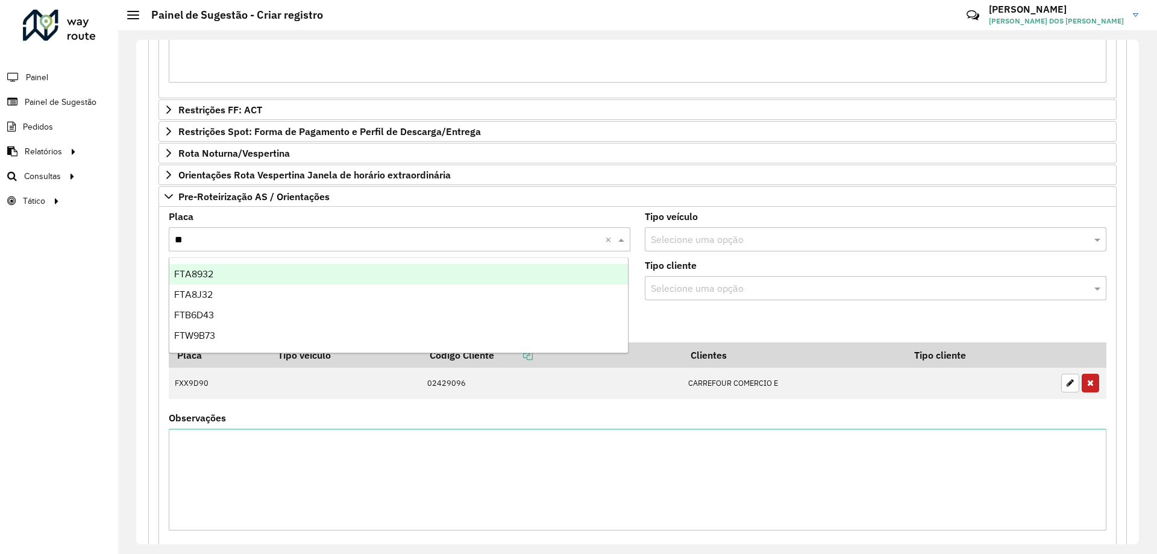
type input "***"
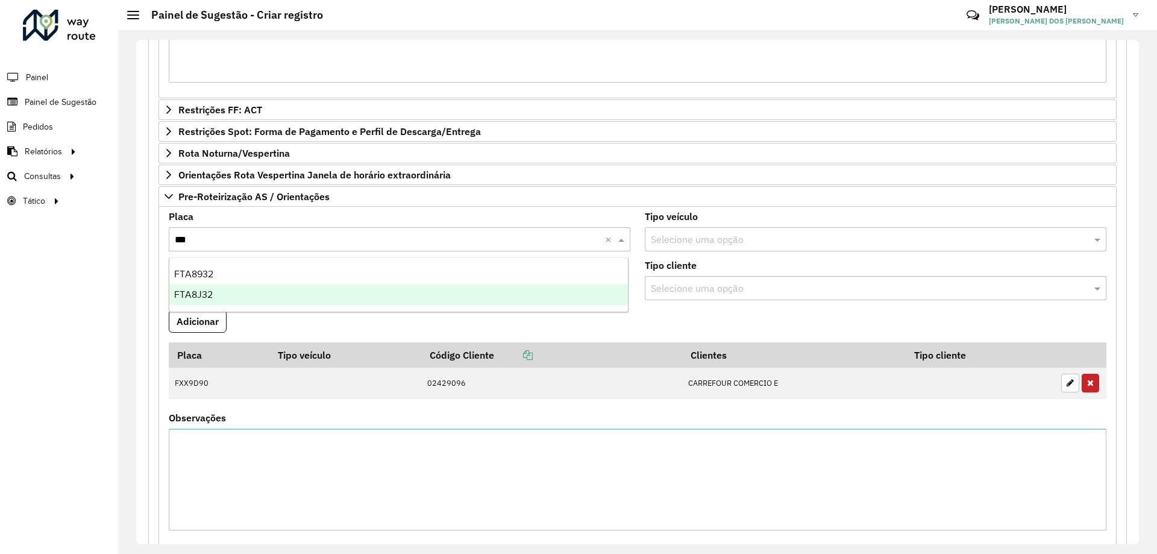
click at [239, 300] on div "FTA8J32" at bounding box center [398, 294] width 459 height 20
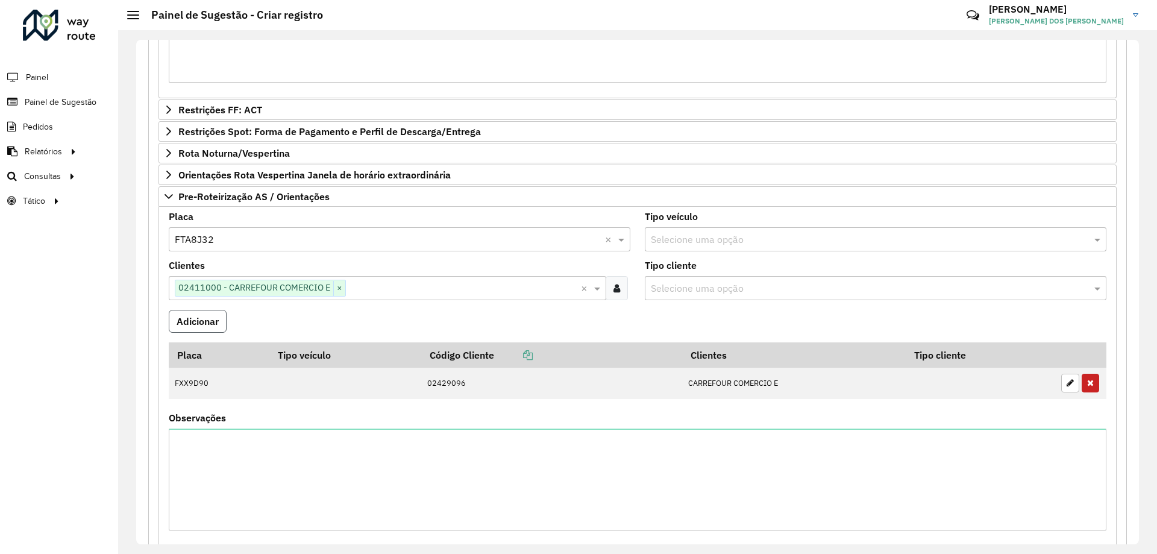
click at [215, 318] on button "Adicionar" at bounding box center [198, 321] width 58 height 23
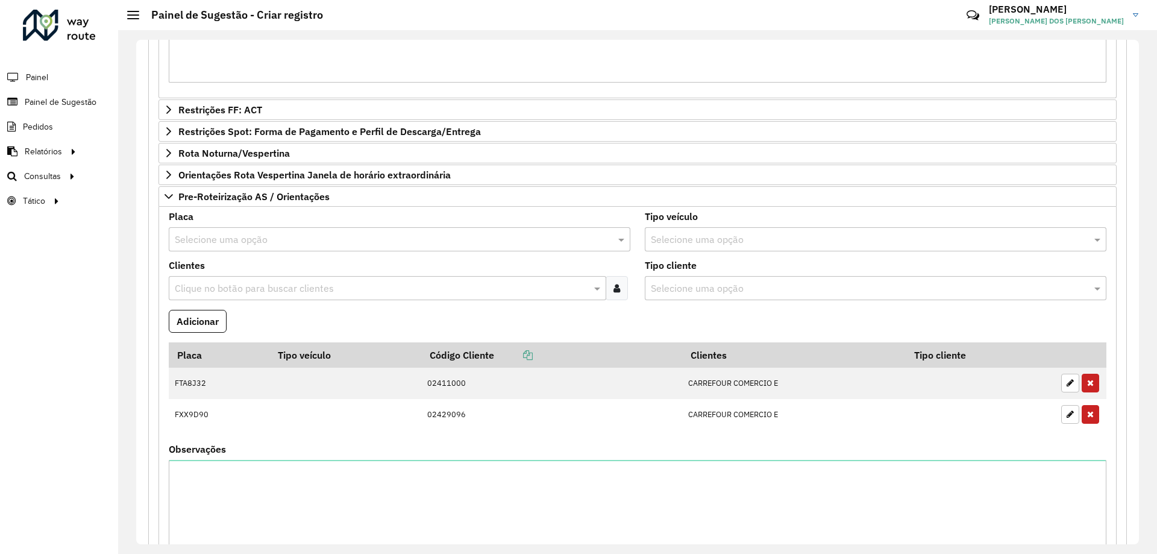
click at [207, 292] on input "text" at bounding box center [381, 288] width 419 height 14
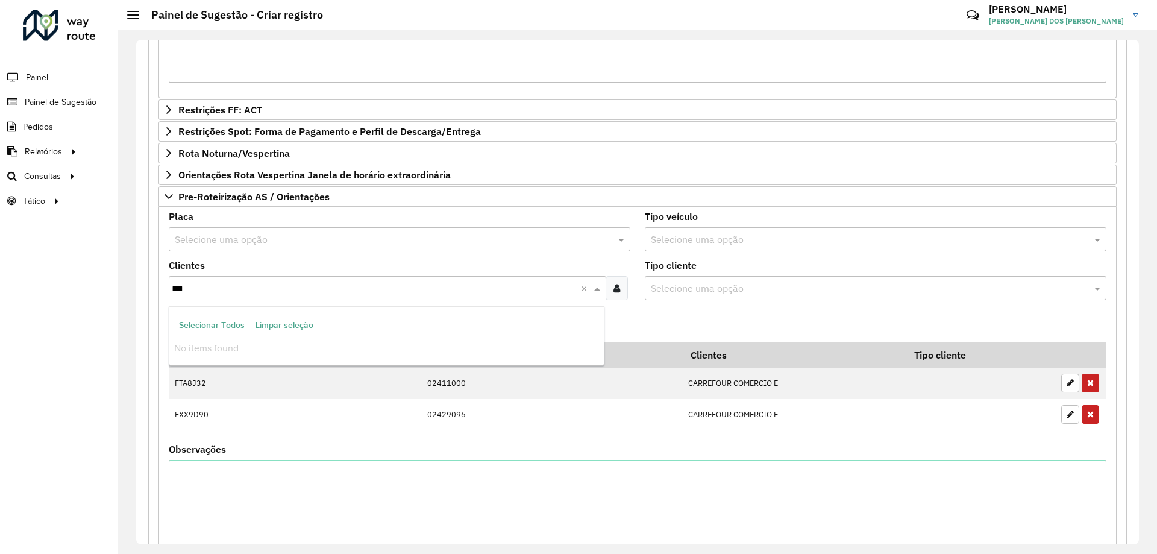
click at [261, 281] on input "***" at bounding box center [376, 288] width 409 height 14
type input "*"
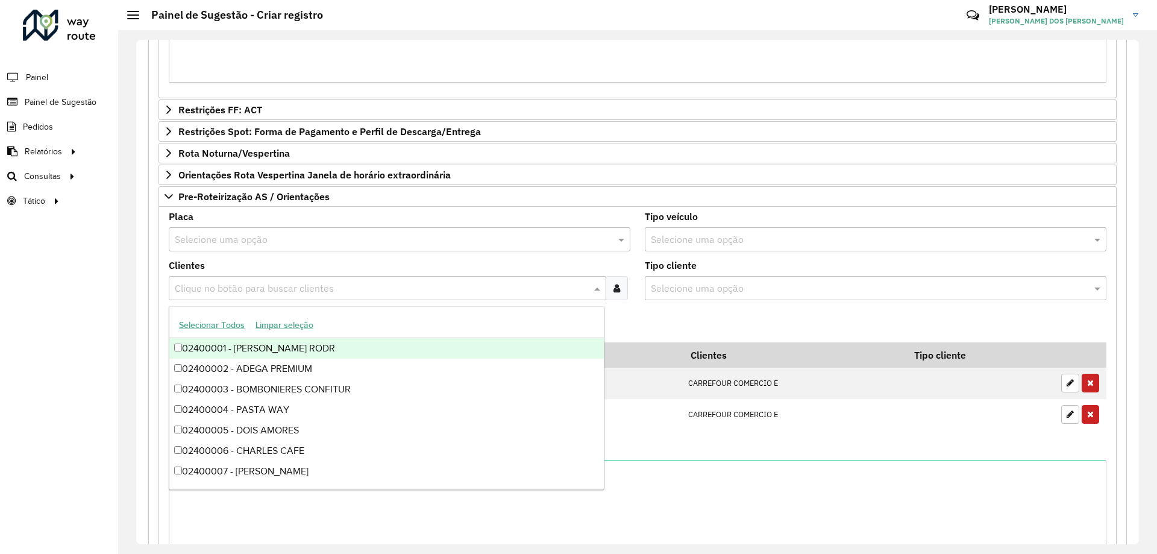
click at [264, 235] on input "text" at bounding box center [387, 240] width 425 height 14
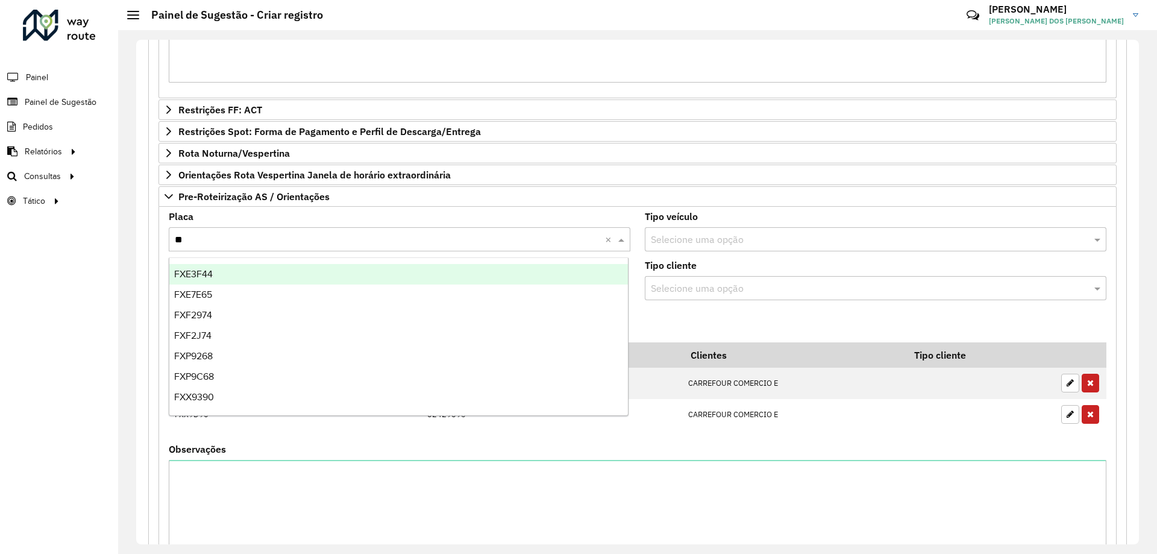
type input "***"
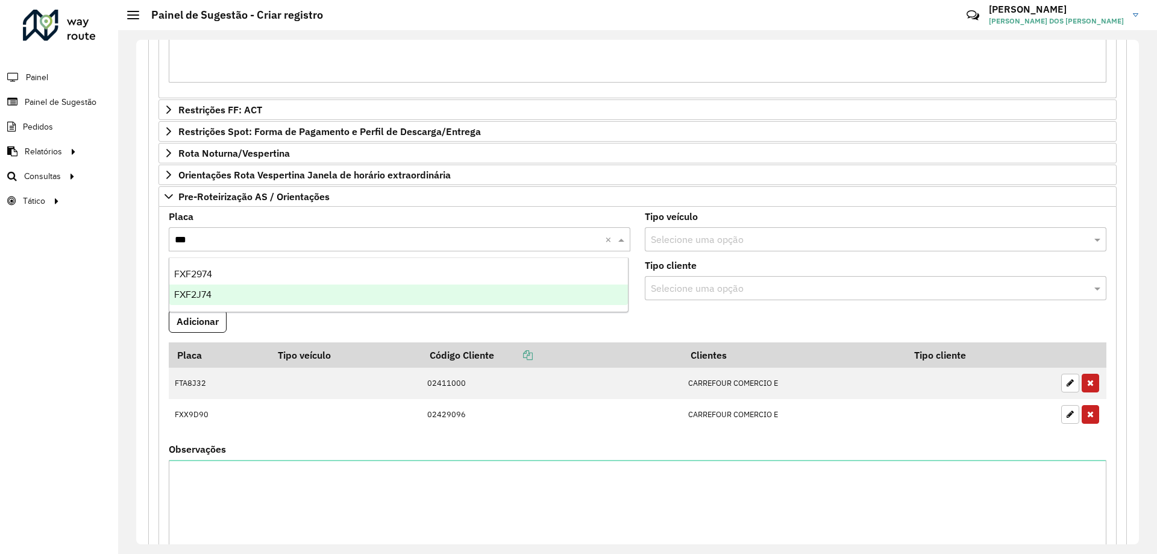
click at [271, 290] on div "FXF2J74" at bounding box center [398, 294] width 459 height 20
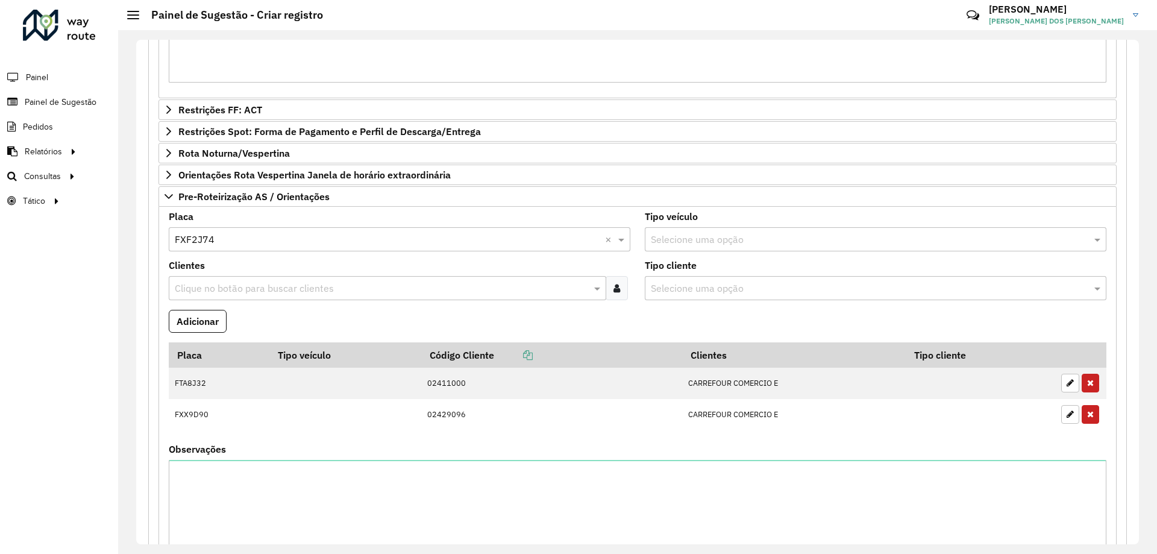
click at [647, 321] on formly-field "Adicionar" at bounding box center [638, 326] width 952 height 33
click at [259, 287] on input "text" at bounding box center [381, 288] width 419 height 14
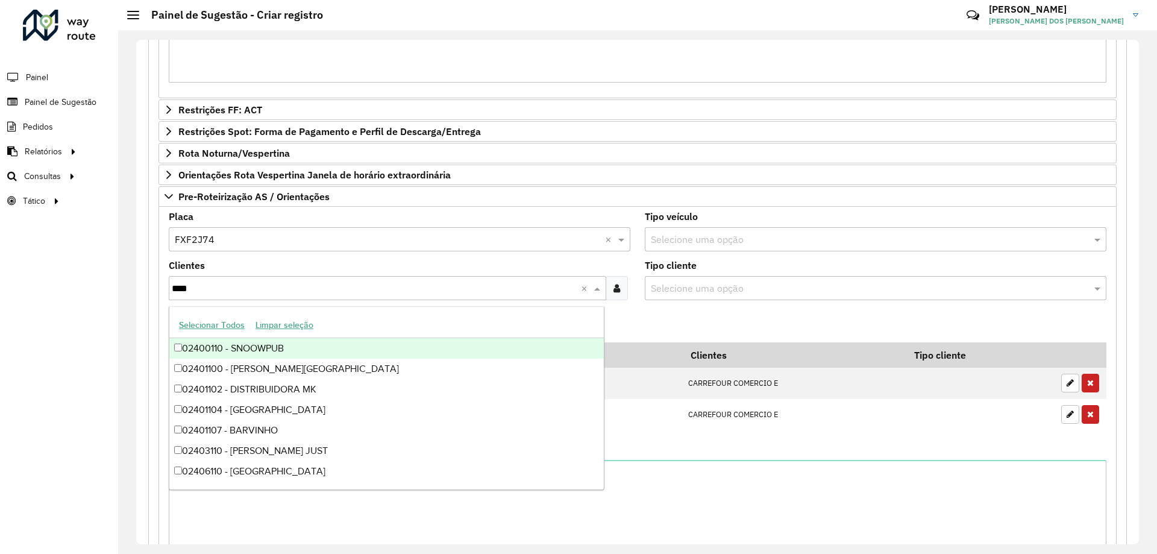
type input "*****"
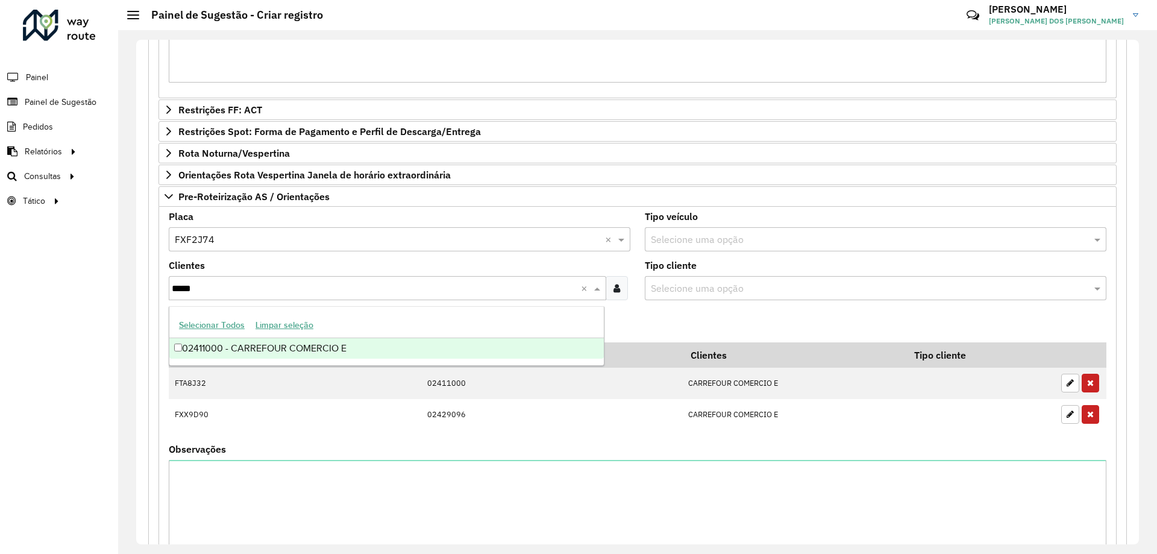
click at [326, 347] on div "02411000 - CARREFOUR COMERCIO E" at bounding box center [386, 348] width 435 height 20
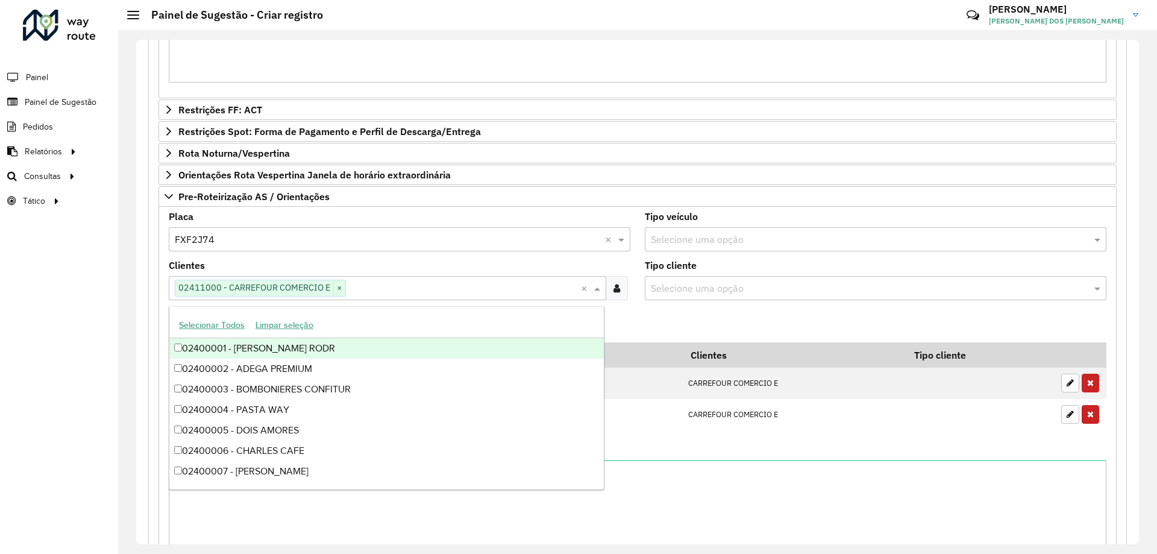
click at [640, 334] on formly-field "Adicionar" at bounding box center [638, 326] width 952 height 33
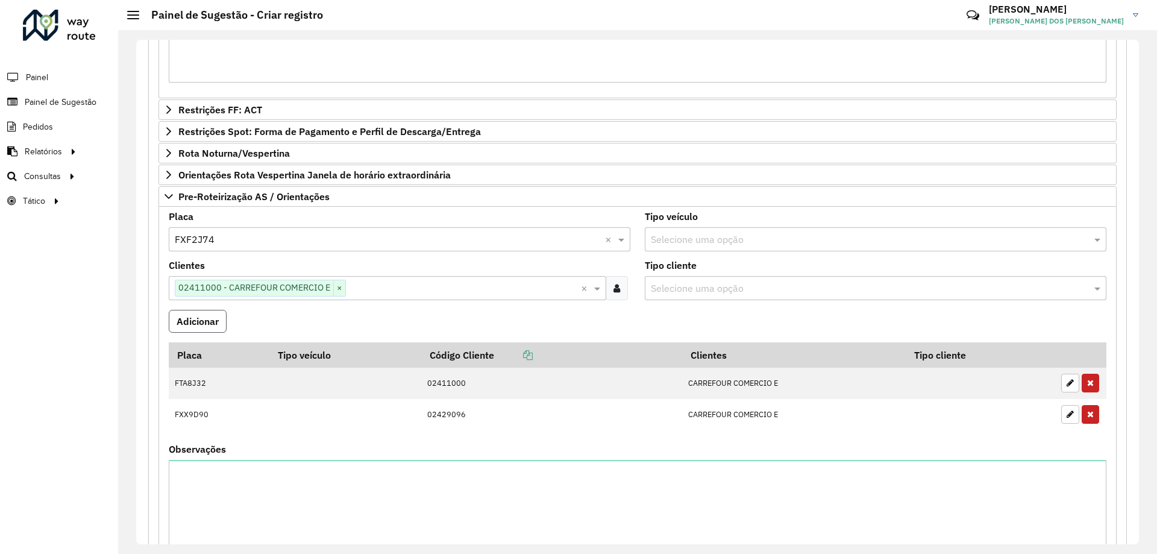
click at [199, 322] on button "Adicionar" at bounding box center [198, 321] width 58 height 23
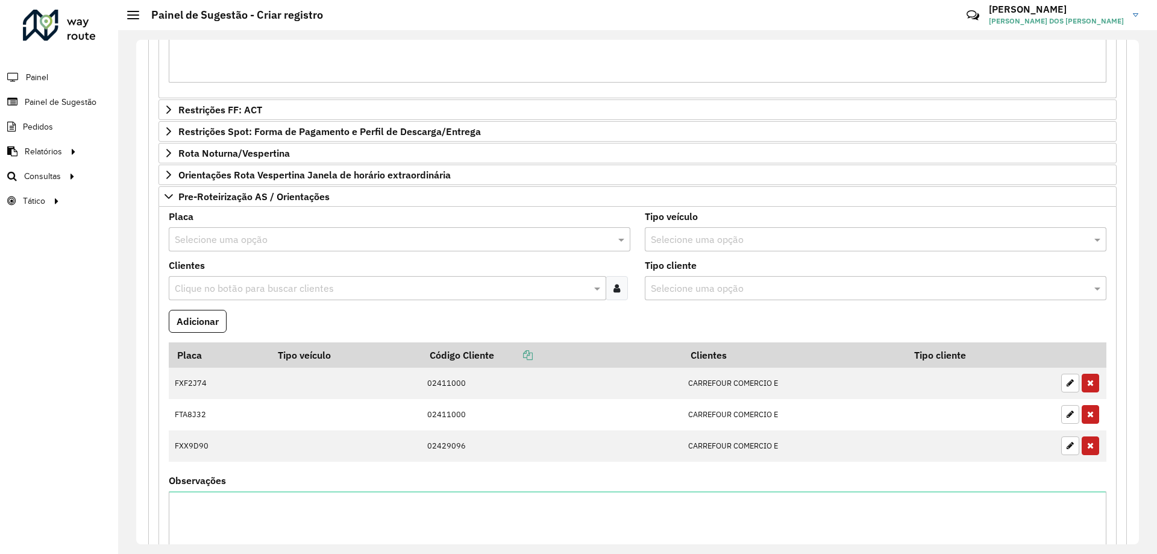
click at [204, 242] on input "text" at bounding box center [387, 240] width 425 height 14
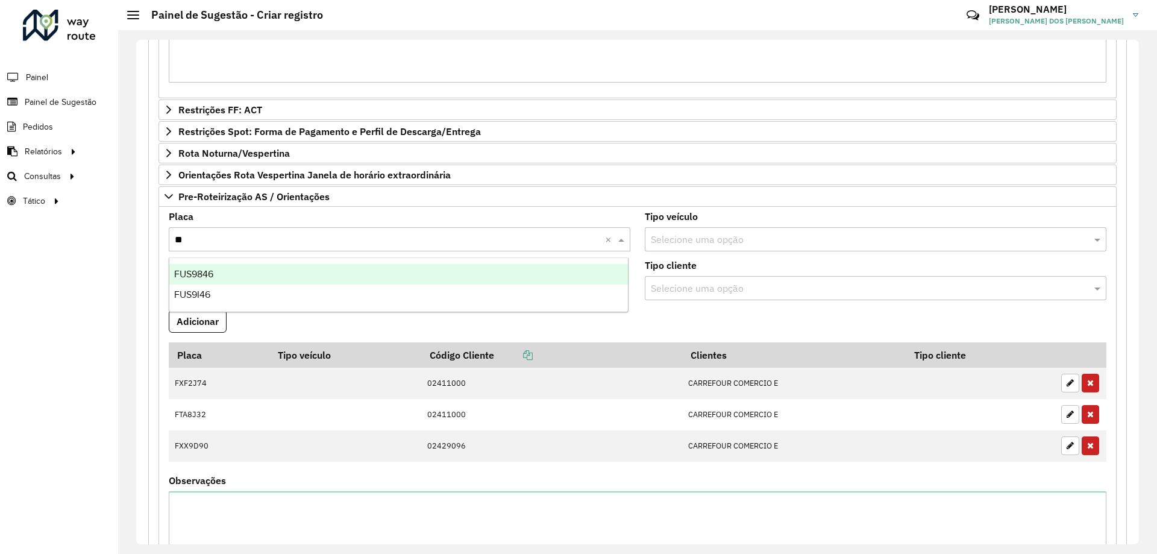
type input "***"
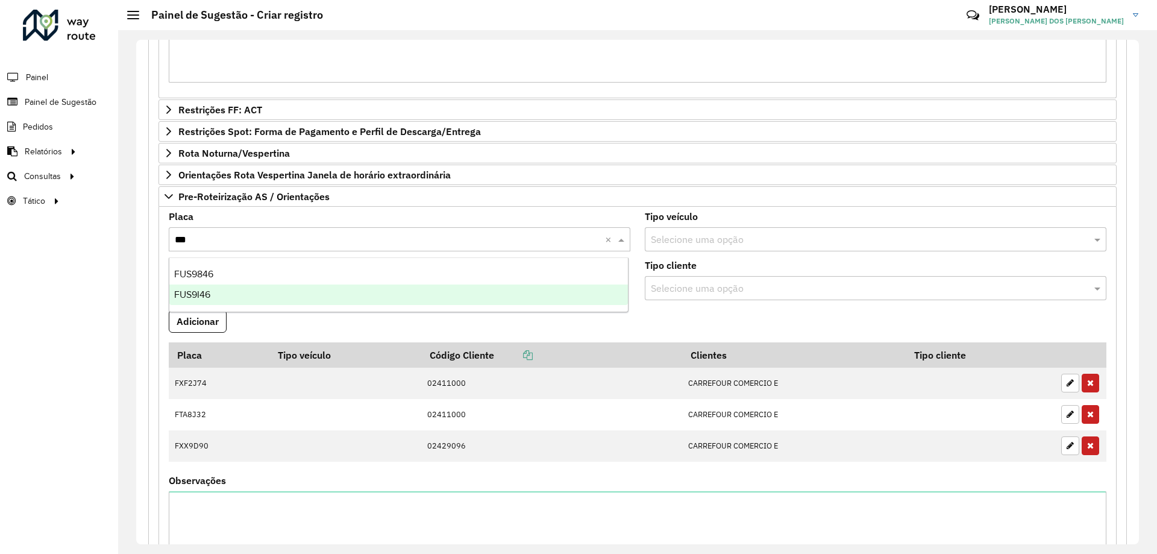
click at [232, 295] on div "FUS9I46" at bounding box center [398, 294] width 459 height 20
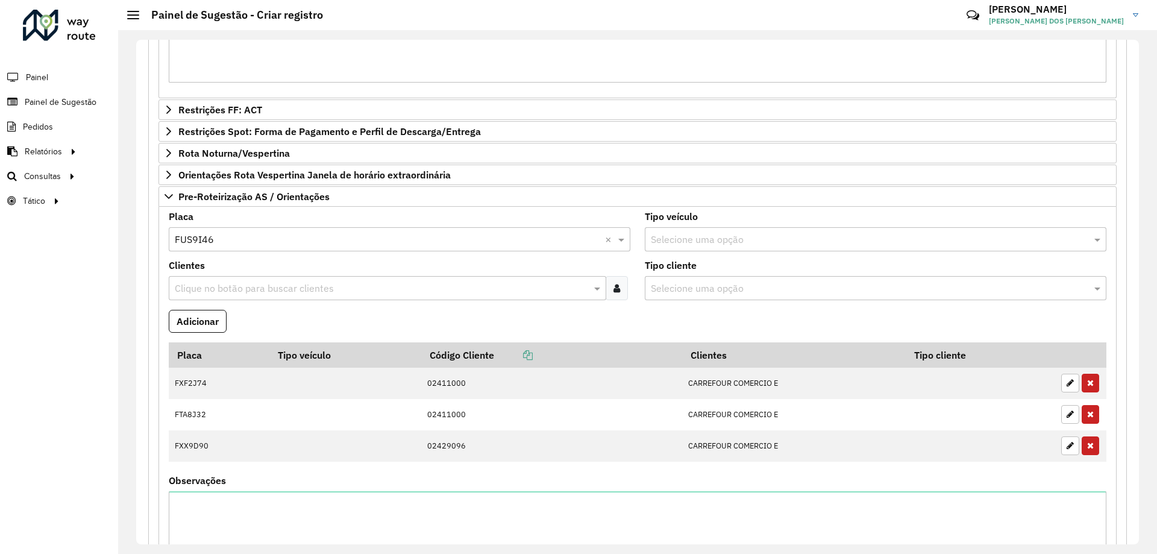
click at [649, 319] on formly-field "Adicionar" at bounding box center [638, 326] width 952 height 33
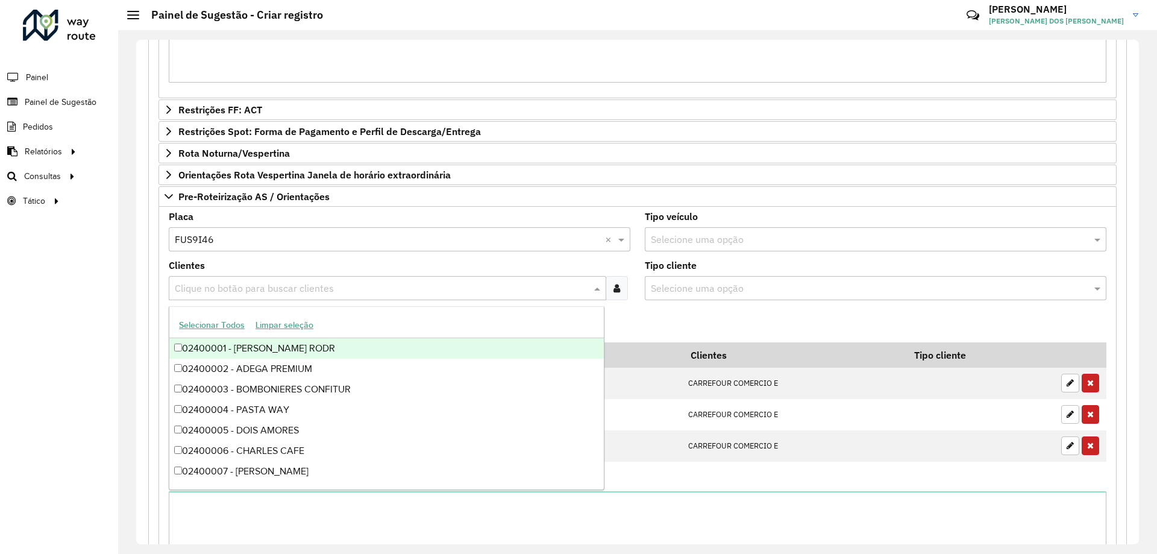
click at [275, 290] on input "text" at bounding box center [381, 288] width 419 height 14
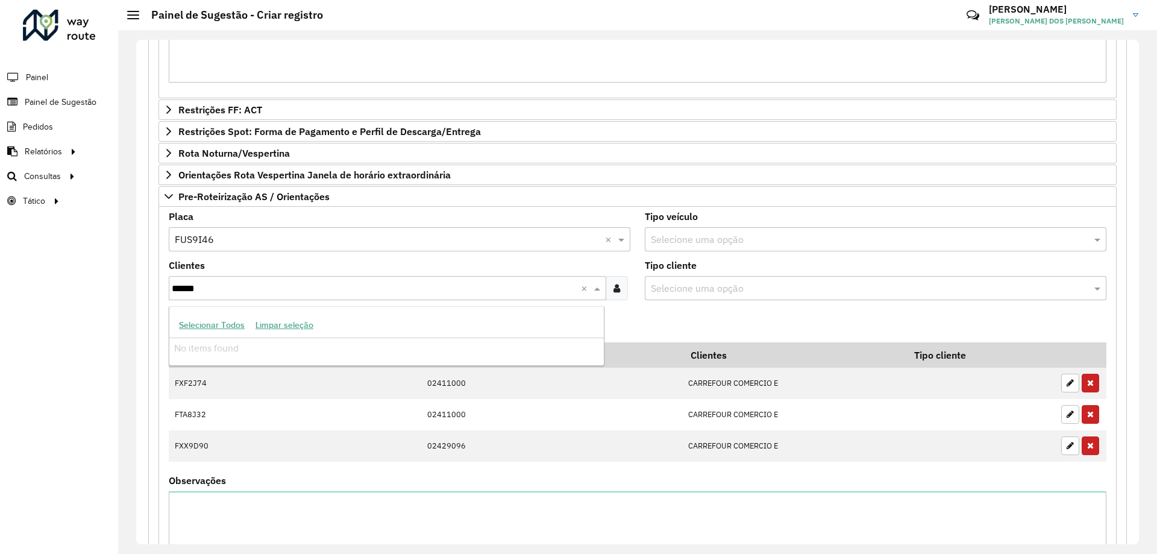
type input "*****"
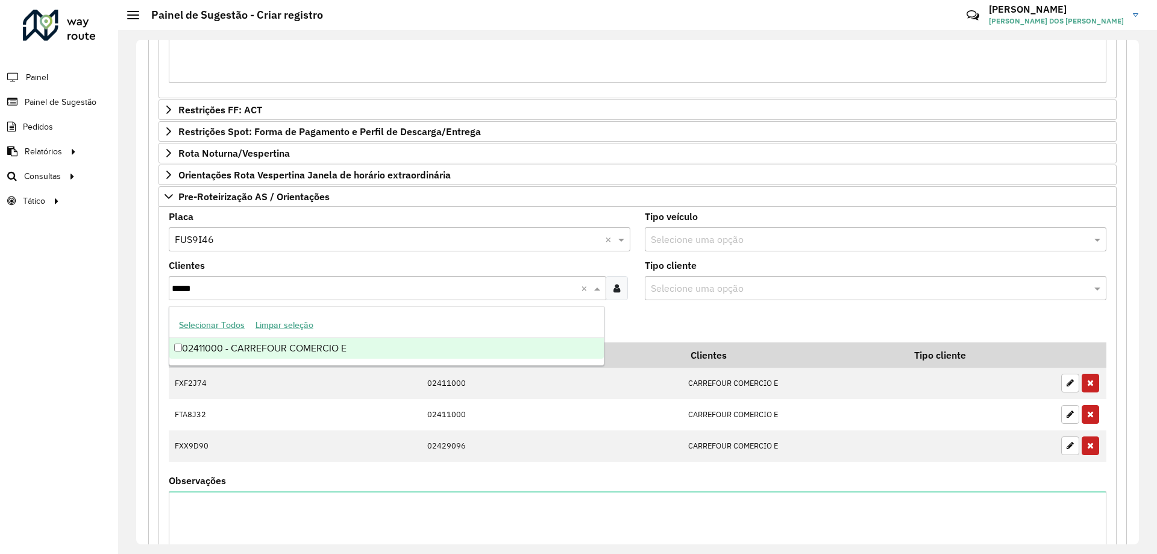
click at [339, 344] on div "02411000 - CARREFOUR COMERCIO E" at bounding box center [386, 348] width 435 height 20
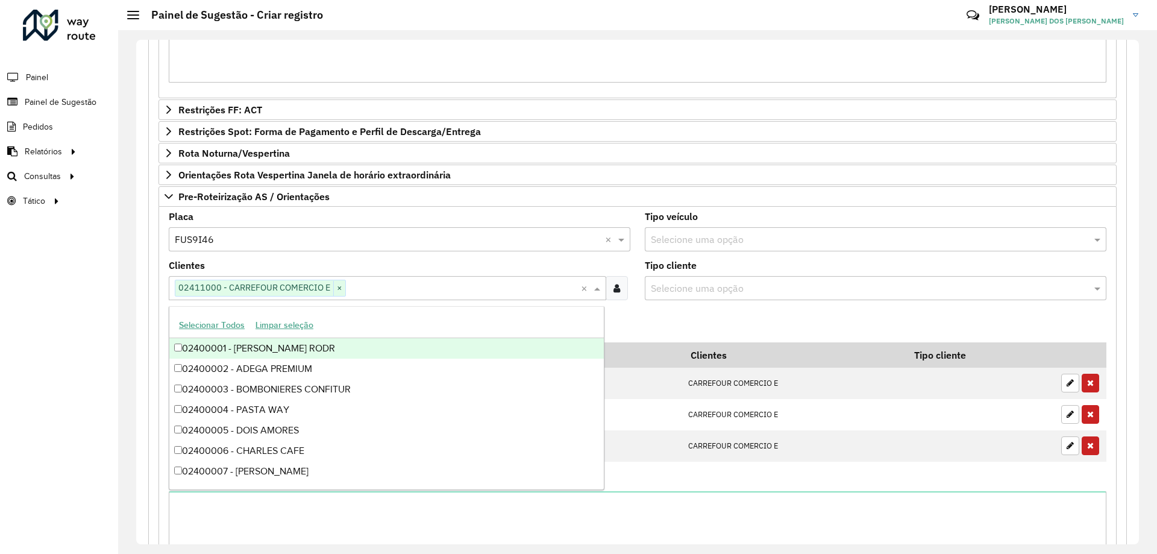
click at [682, 334] on formly-field "Adicionar" at bounding box center [638, 326] width 952 height 33
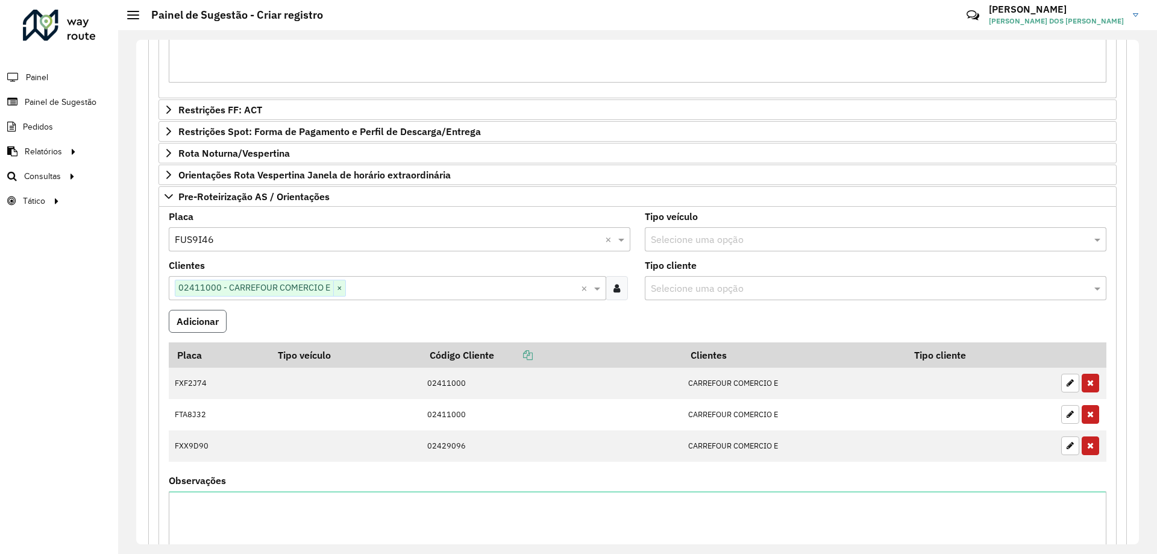
click at [204, 314] on button "Adicionar" at bounding box center [198, 321] width 58 height 23
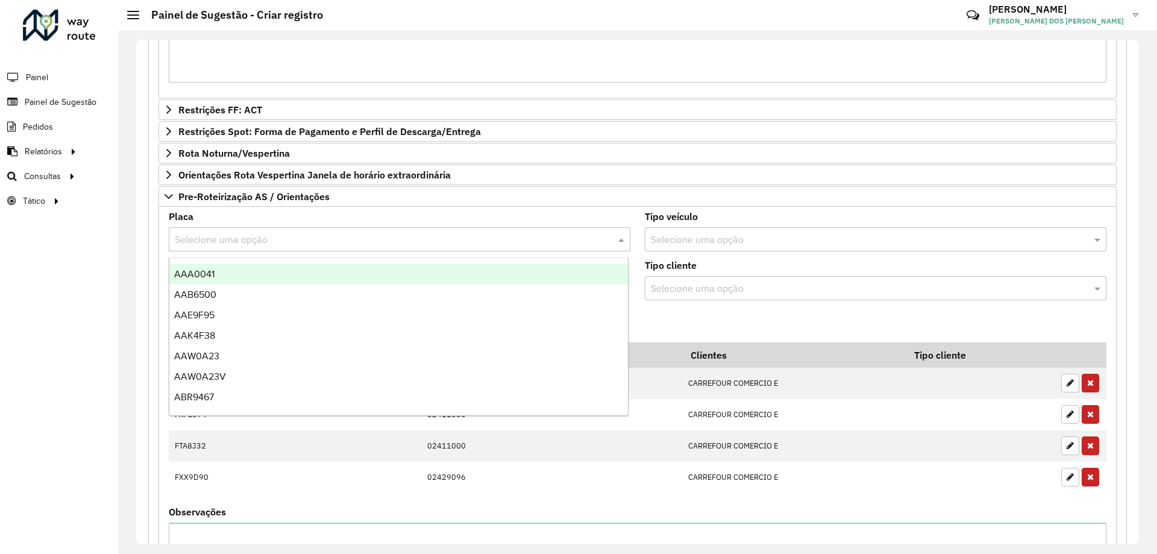
click at [218, 227] on div "Selecione uma opção" at bounding box center [400, 239] width 462 height 24
type input "***"
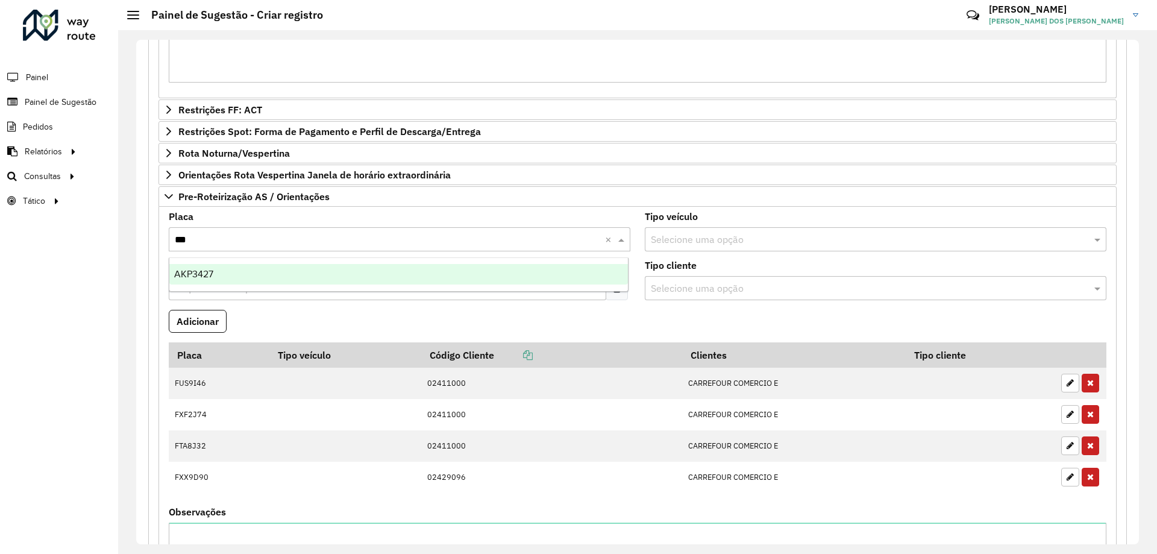
click at [254, 275] on div "AKP3427" at bounding box center [398, 274] width 459 height 20
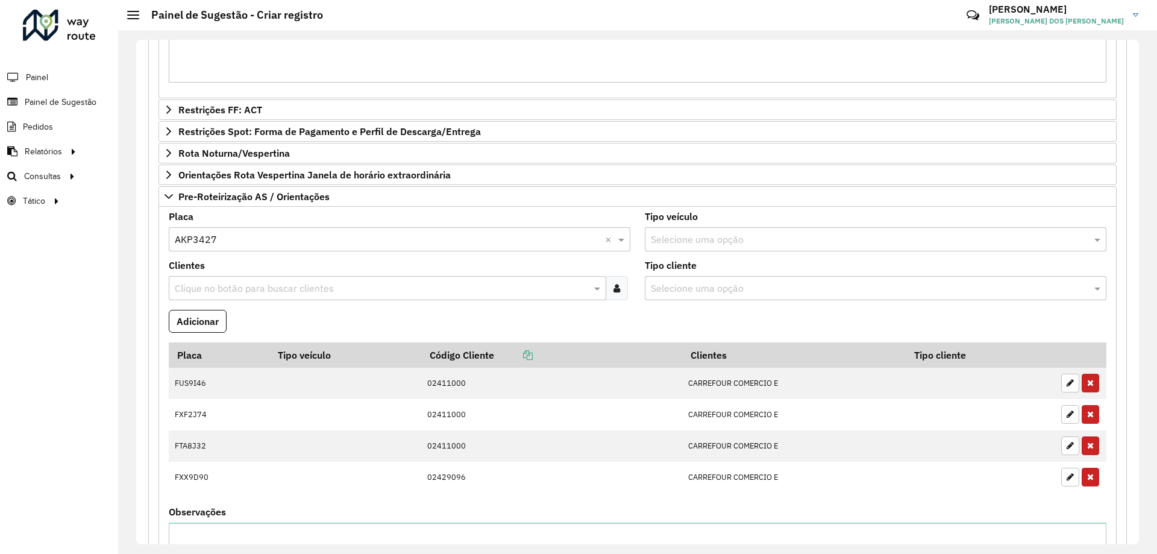
click at [268, 309] on formly-field "Clientes Clique no botão para buscar clientes" at bounding box center [400, 285] width 476 height 49
click at [194, 268] on label "Clientes" at bounding box center [187, 265] width 36 height 14
click at [201, 280] on div "Clique no botão para buscar clientes" at bounding box center [388, 288] width 438 height 24
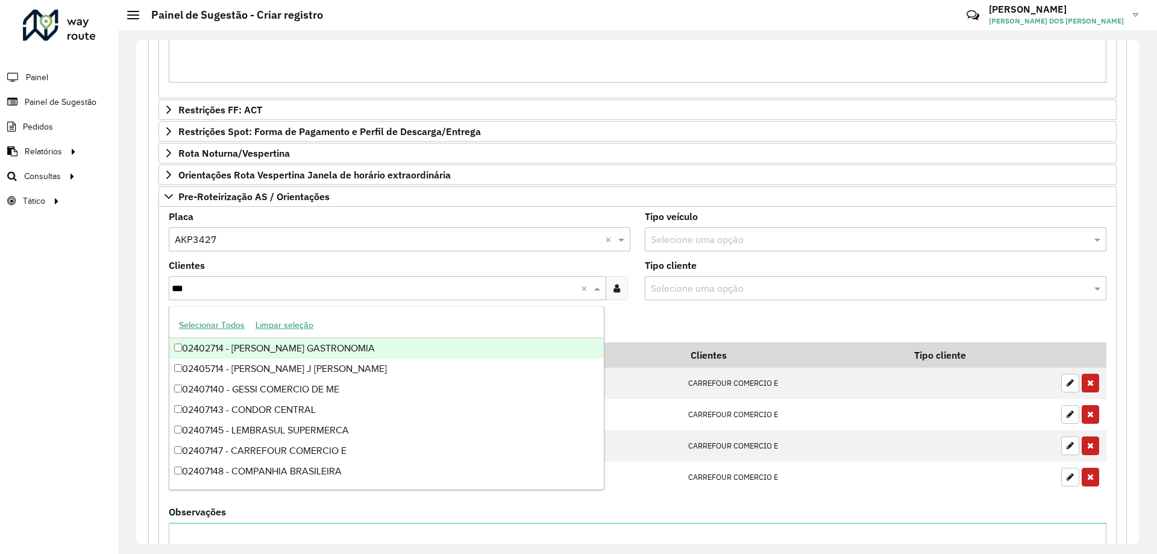
type input "****"
click at [328, 344] on div "02407147 - CARREFOUR COMERCIO E" at bounding box center [386, 348] width 435 height 20
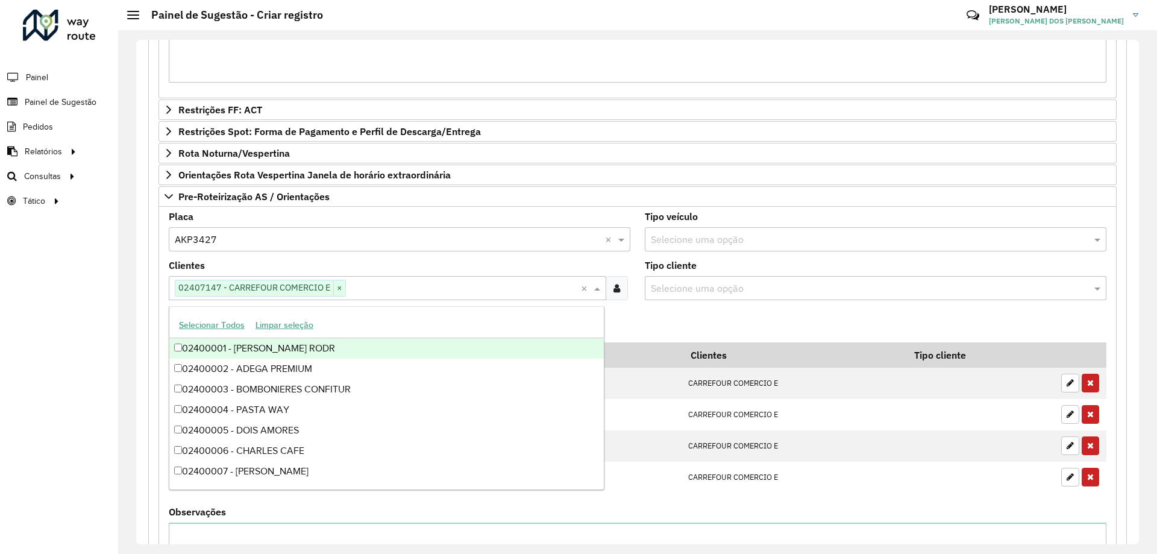
drag, startPoint x: 626, startPoint y: 312, endPoint x: 585, endPoint y: 336, distance: 47.5
click at [626, 311] on formly-field "Adicionar" at bounding box center [638, 326] width 952 height 33
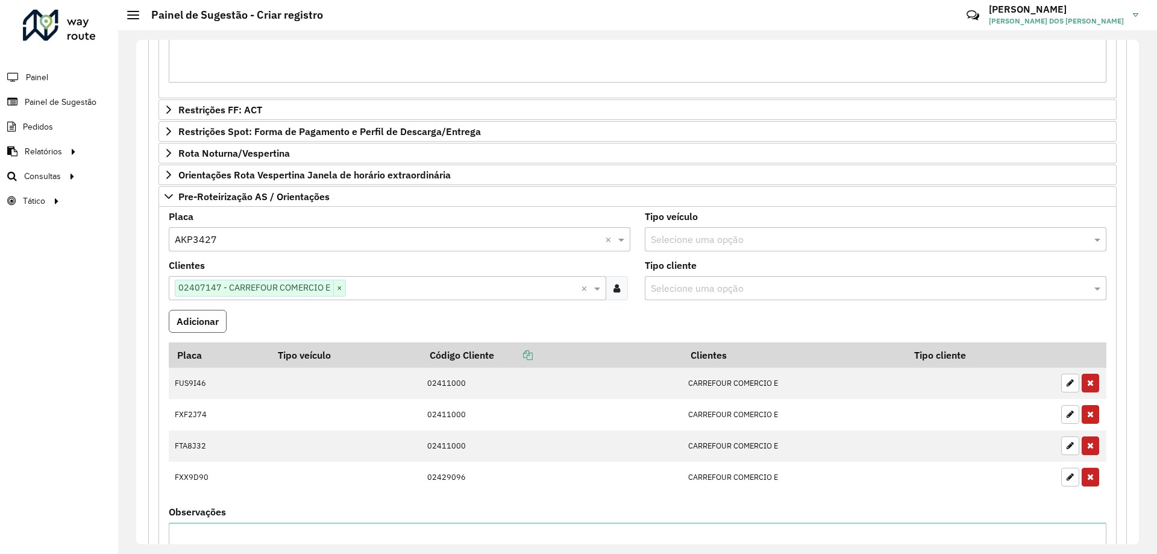
click at [210, 319] on button "Adicionar" at bounding box center [198, 321] width 58 height 23
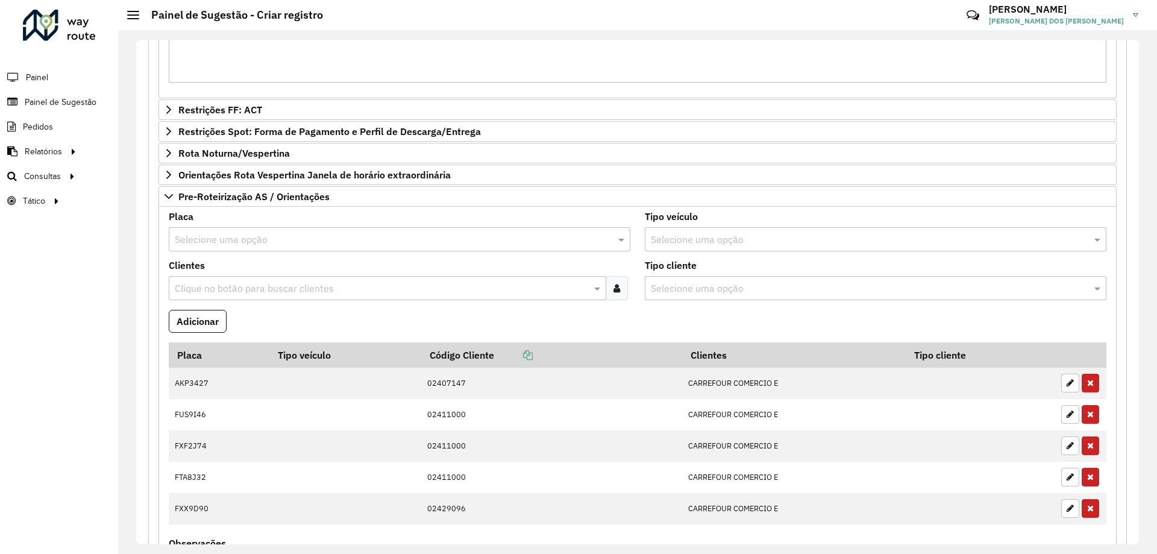
click at [230, 286] on input "text" at bounding box center [381, 288] width 419 height 14
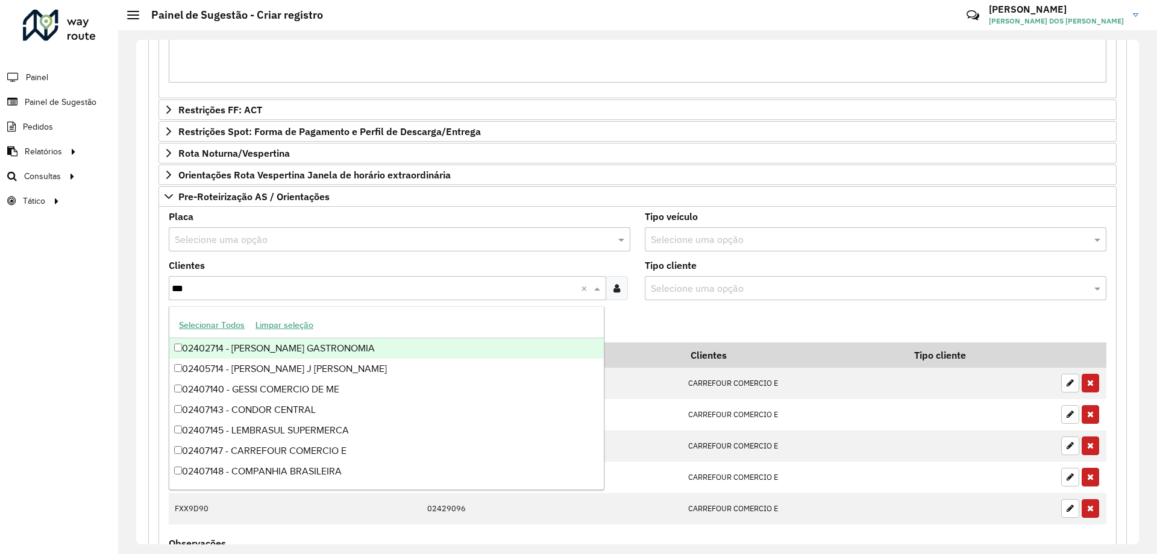
type input "****"
click at [312, 347] on div "02407147 - CARREFOUR COMERCIO E" at bounding box center [386, 348] width 435 height 20
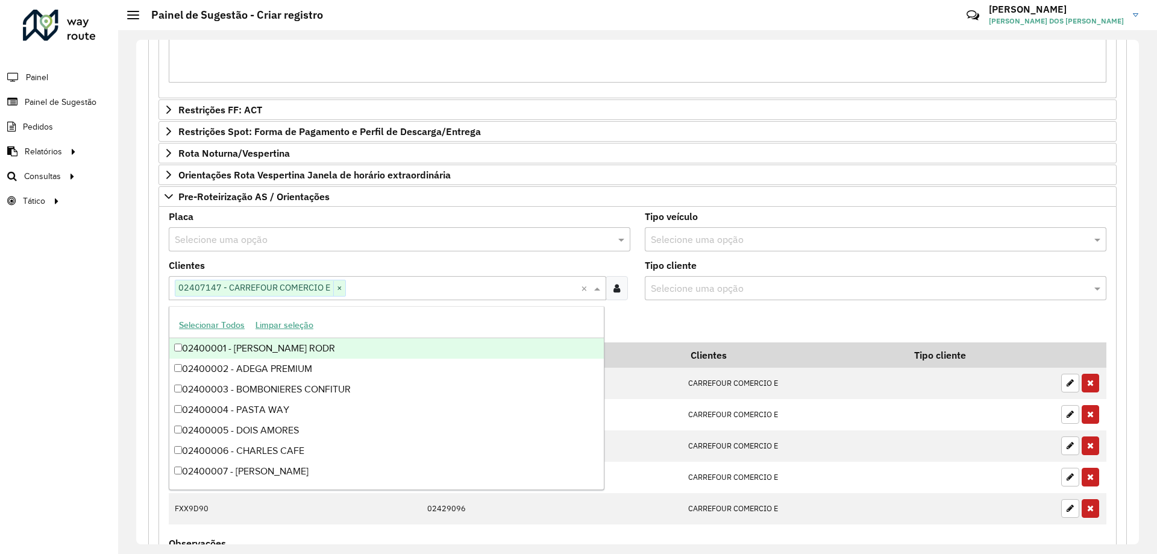
click at [240, 237] on input "text" at bounding box center [387, 240] width 425 height 14
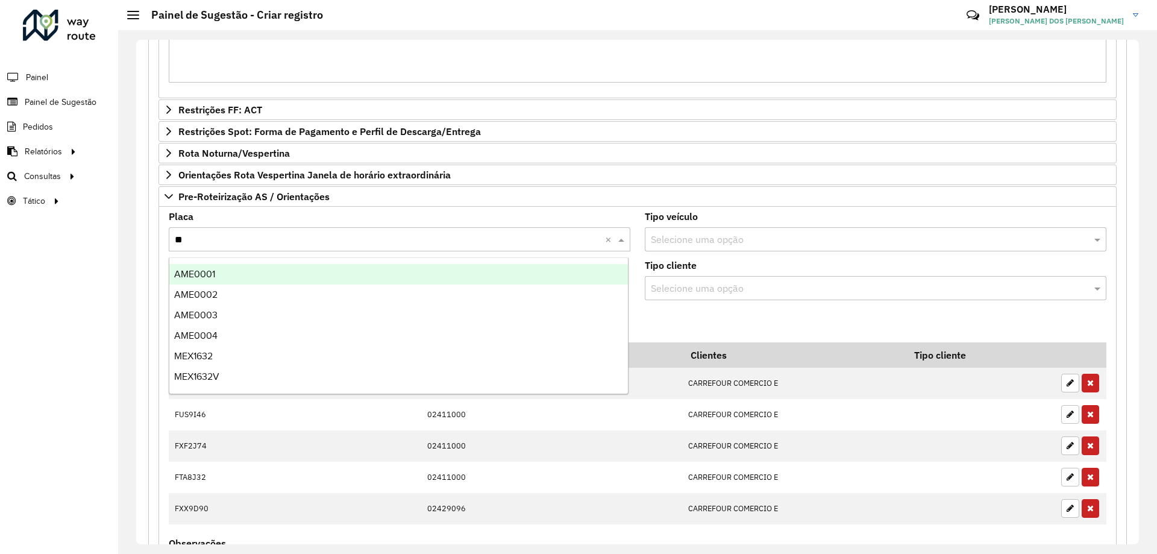
type input "***"
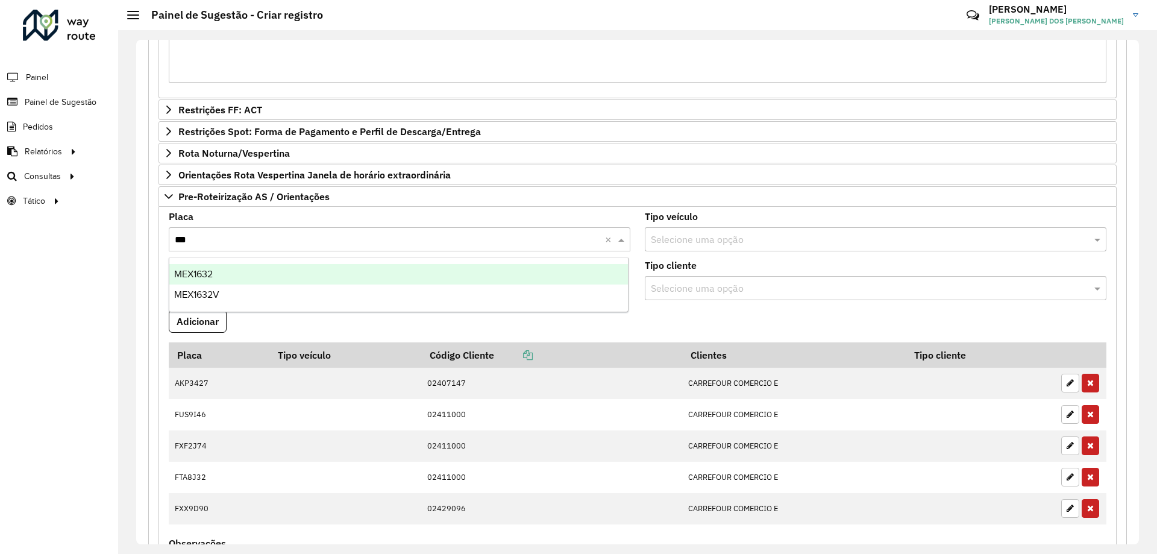
click at [250, 271] on div "MEX1632" at bounding box center [398, 274] width 459 height 20
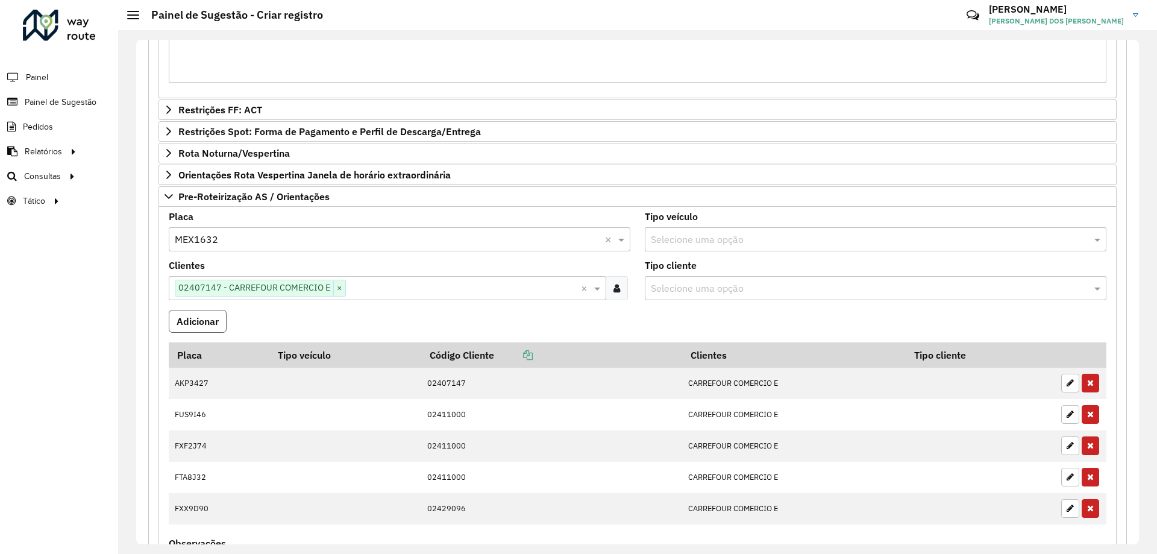
click at [207, 321] on button "Adicionar" at bounding box center [198, 321] width 58 height 23
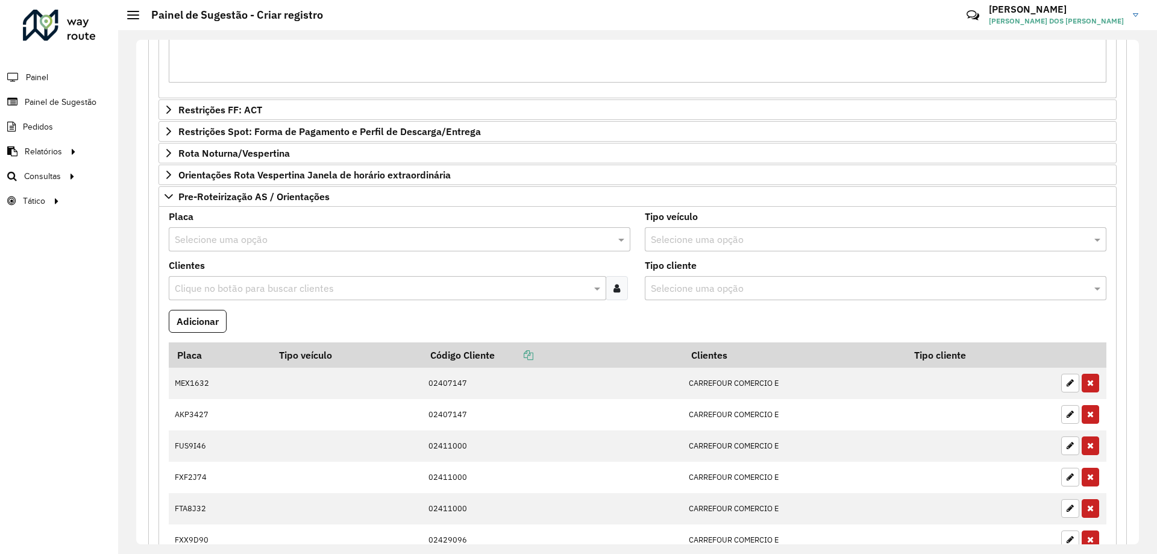
scroll to position [1210, 0]
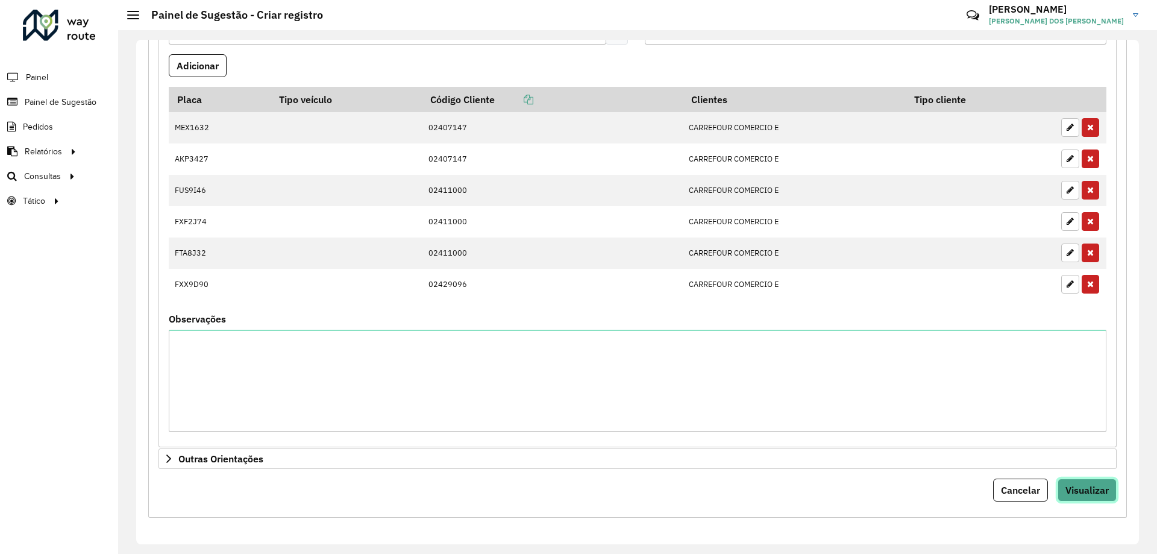
click at [1077, 490] on span "Visualizar" at bounding box center [1087, 490] width 43 height 12
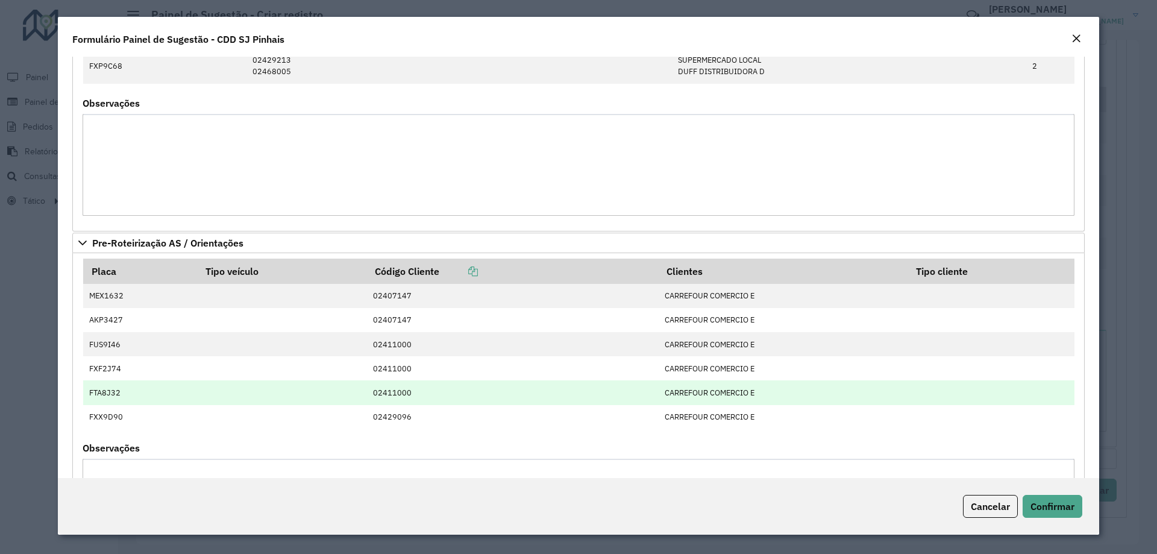
scroll to position [476, 0]
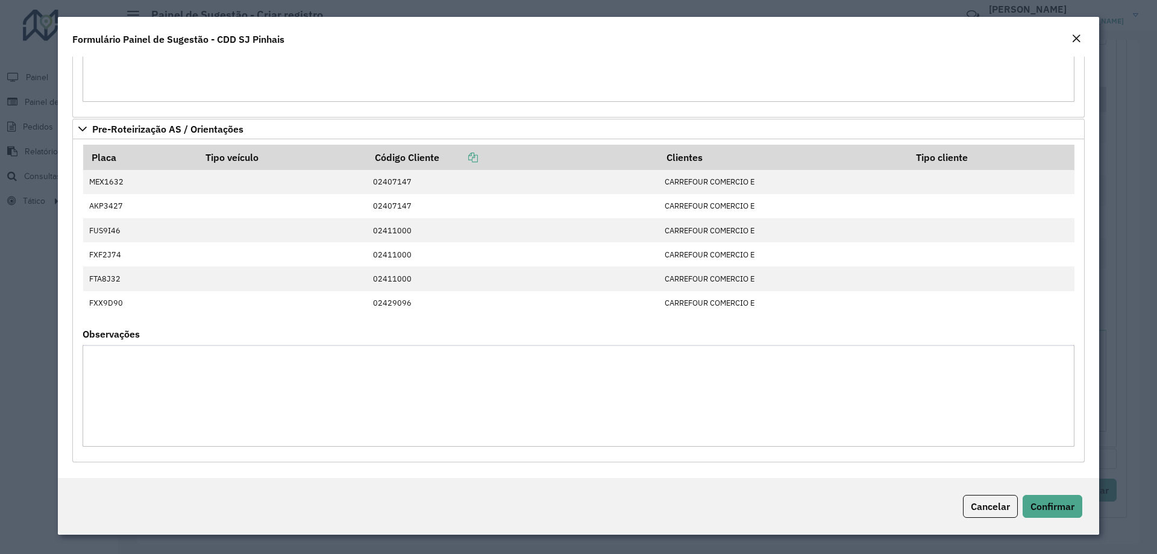
click at [1035, 494] on div "Cancelar Confirmar" at bounding box center [578, 506] width 1041 height 57
click at [1040, 499] on button "Confirmar" at bounding box center [1053, 506] width 60 height 23
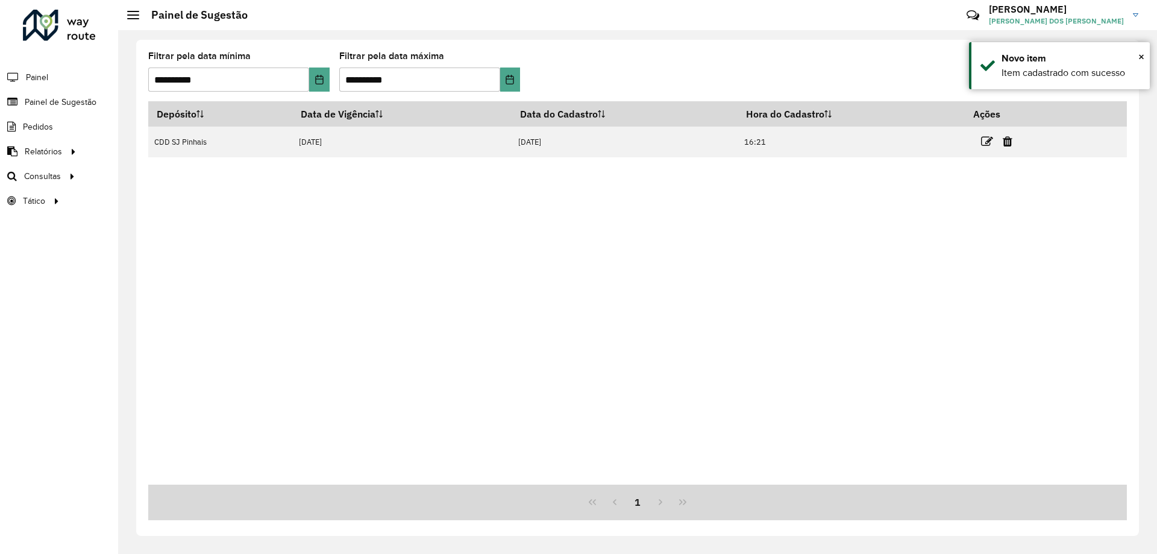
click at [350, 204] on div "Depósito Data de Vigência Data do Cadastro Hora do Cadastro Ações CDD SJ Pinhai…" at bounding box center [637, 292] width 979 height 383
